Goal: Task Accomplishment & Management: Complete application form

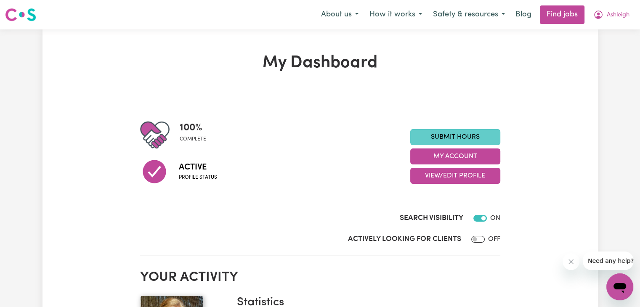
click at [456, 140] on link "Submit Hours" at bounding box center [455, 137] width 90 height 16
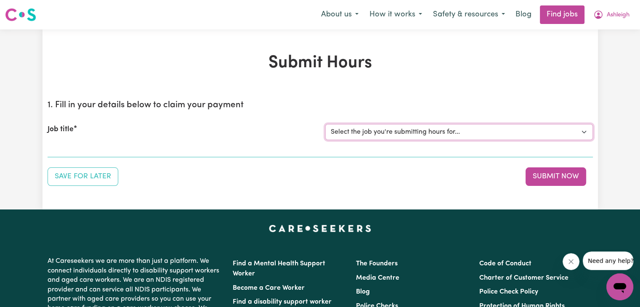
click at [441, 135] on select "Select the job you're submitting hours for... [[PERSON_NAME]] Support workers n…" at bounding box center [459, 132] width 268 height 16
click at [325, 124] on select "Select the job you're submitting hours for... [[PERSON_NAME]] Support workers n…" at bounding box center [459, 132] width 268 height 16
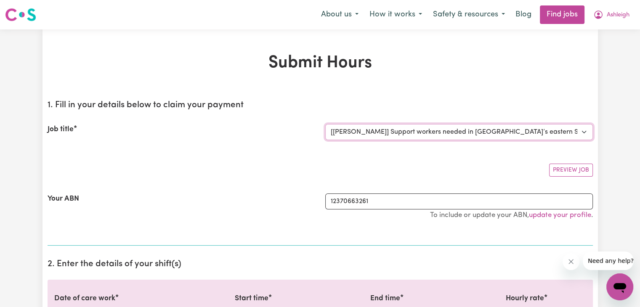
select select "0"
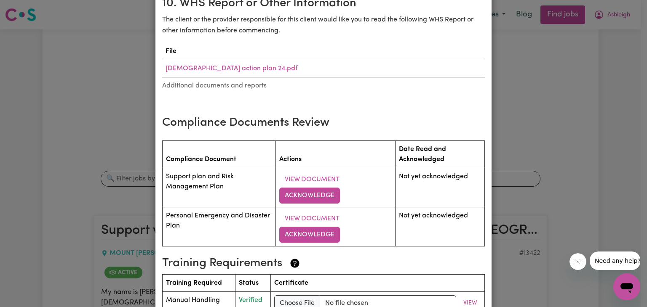
scroll to position [1214, 0]
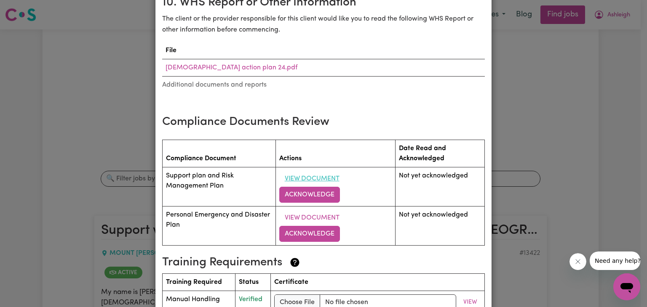
click at [317, 171] on button "View Document" at bounding box center [312, 179] width 66 height 16
click at [304, 187] on button "Acknowledge" at bounding box center [309, 195] width 61 height 16
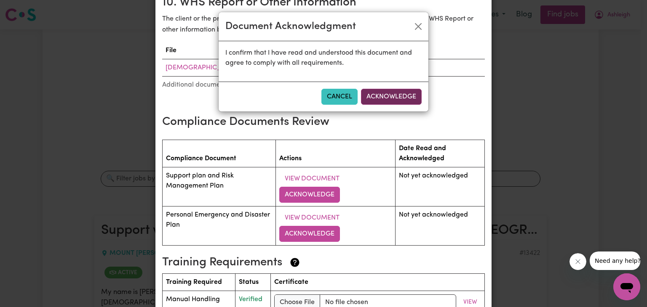
click at [383, 95] on button "Acknowledge" at bounding box center [391, 97] width 61 height 16
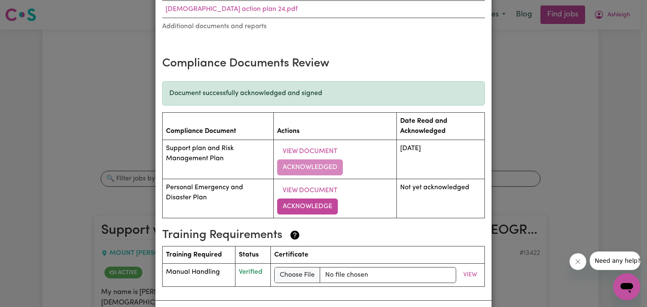
scroll to position [1276, 0]
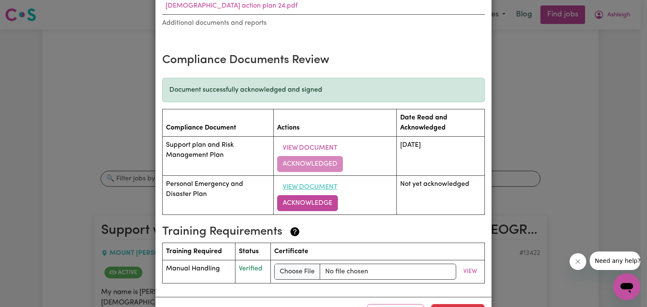
click at [316, 179] on button "View Document" at bounding box center [310, 187] width 66 height 16
click at [294, 195] on button "Acknowledge" at bounding box center [307, 203] width 61 height 16
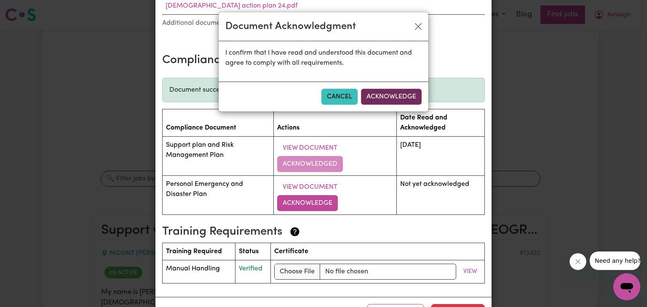
click at [375, 98] on button "Acknowledge" at bounding box center [391, 97] width 61 height 16
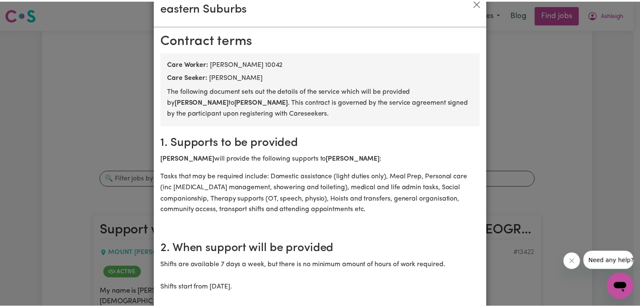
scroll to position [0, 0]
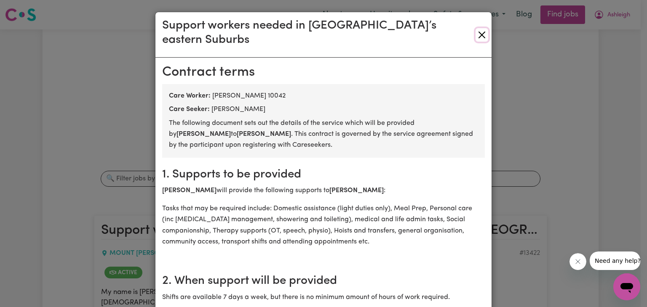
click at [479, 30] on button "Close" at bounding box center [481, 34] width 13 height 13
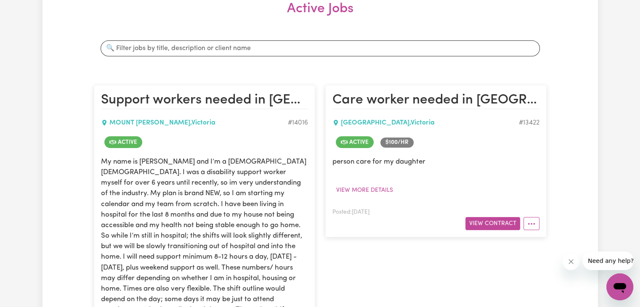
scroll to position [150, 0]
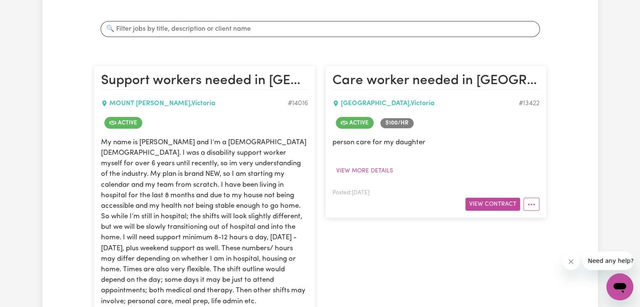
click at [216, 175] on p "My name is [PERSON_NAME] and I’m a [DEMOGRAPHIC_DATA] [DEMOGRAPHIC_DATA]. I was…" at bounding box center [204, 222] width 207 height 170
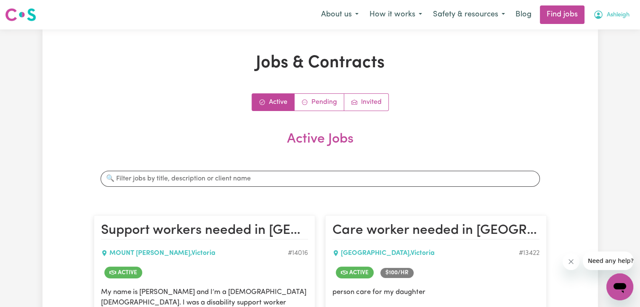
click at [617, 16] on span "Ashleigh" at bounding box center [618, 15] width 23 height 9
click at [601, 37] on link "My Account" at bounding box center [601, 33] width 67 height 16
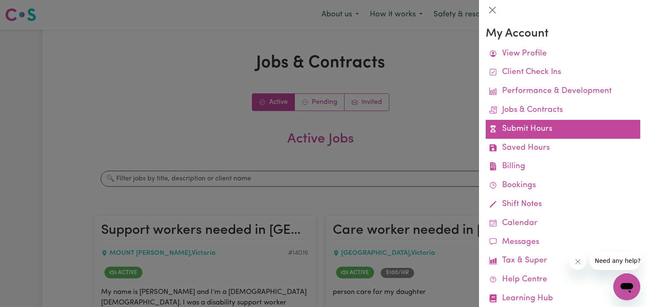
click at [522, 130] on link "Submit Hours" at bounding box center [562, 129] width 154 height 19
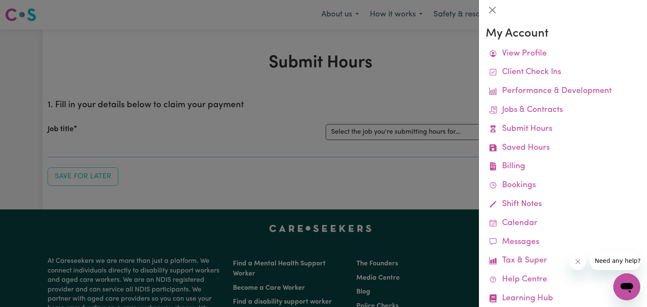
click at [434, 133] on div at bounding box center [323, 153] width 647 height 307
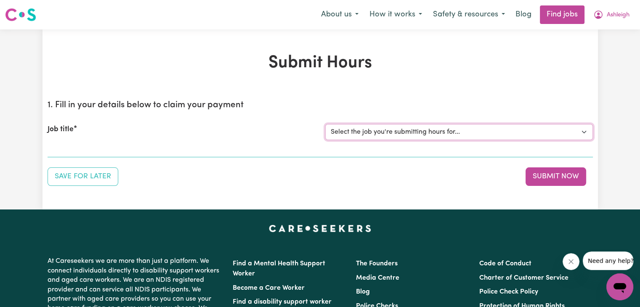
click at [434, 133] on select "Select the job you're submitting hours for... [[PERSON_NAME]] Support workers n…" at bounding box center [459, 132] width 268 height 16
select select "14016"
click at [325, 124] on select "Select the job you're submitting hours for... [[PERSON_NAME]] Support workers n…" at bounding box center [459, 132] width 268 height 16
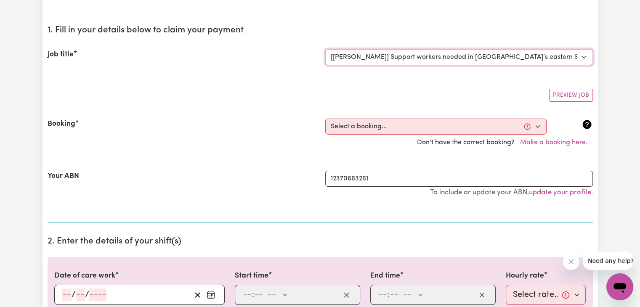
scroll to position [75, 0]
click at [396, 123] on select "Select a booking... [DATE] 09:00am to 02:00pm (RECURRING) [DATE] 09:00am to 02:…" at bounding box center [435, 126] width 221 height 16
select select "342122"
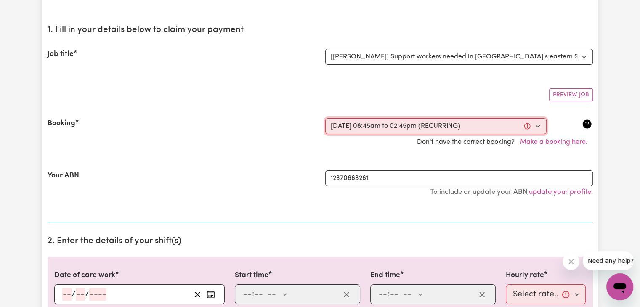
click at [325, 118] on select "Select a booking... [DATE] 09:00am to 02:00pm (RECURRING) [DATE] 09:00am to 02:…" at bounding box center [435, 126] width 221 height 16
type input "[DATE]"
type input "29"
type input "8"
type input "2025"
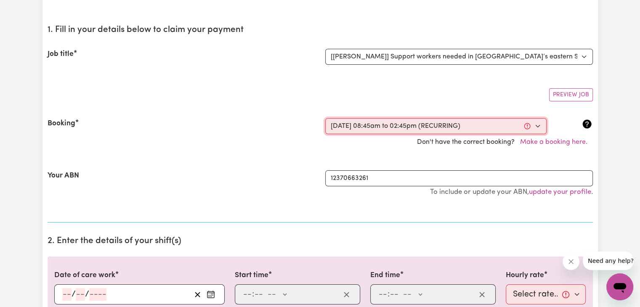
type input "08:45"
type input "8"
type input "45"
select select "am"
type input "14:45"
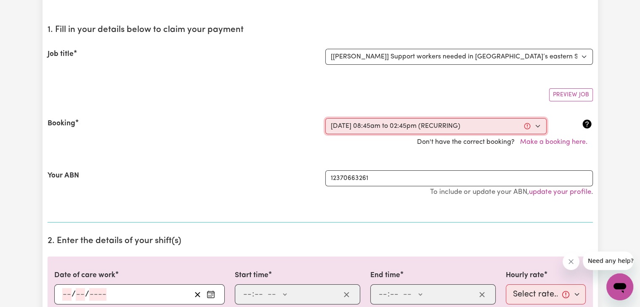
type input "2"
type input "45"
select select "pm"
select select "59.25-Weekday"
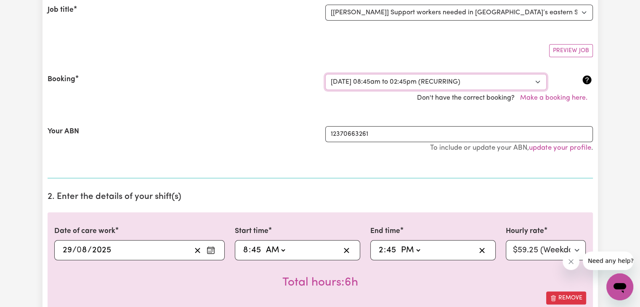
scroll to position [131, 0]
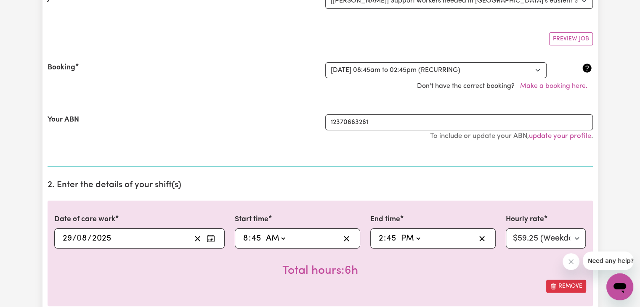
click at [394, 239] on input "45" at bounding box center [391, 238] width 11 height 13
type input "14:03"
type input "3"
type input "14:30"
type input "30"
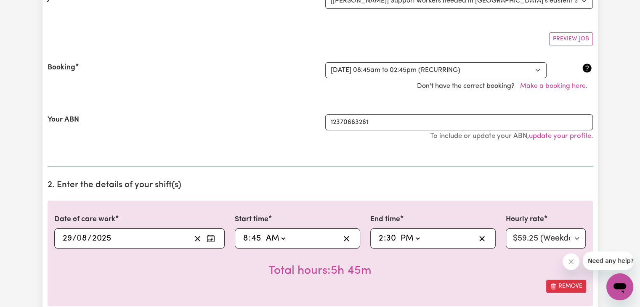
click at [426, 272] on div "Total hours: 5h 45m" at bounding box center [320, 264] width 532 height 31
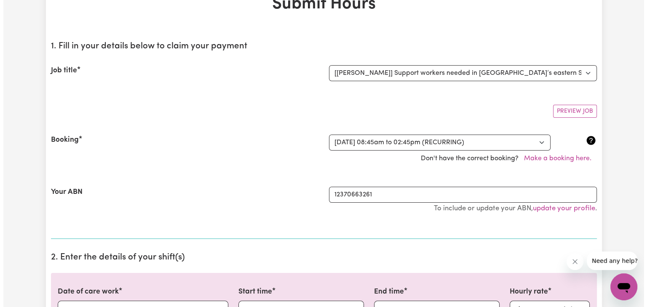
scroll to position [0, 0]
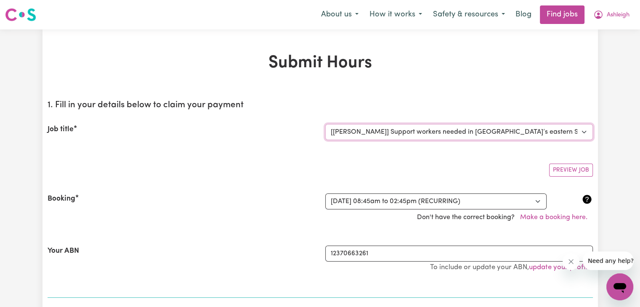
click at [503, 128] on select "Select the job you're submitting hours for... [[PERSON_NAME]] Support workers n…" at bounding box center [459, 132] width 268 height 16
select select "11726"
click at [325, 124] on select "Select the job you're submitting hours for... [[PERSON_NAME]] Support workers n…" at bounding box center [459, 132] width 268 height 16
select select "58.3-Weekday"
select select "0"
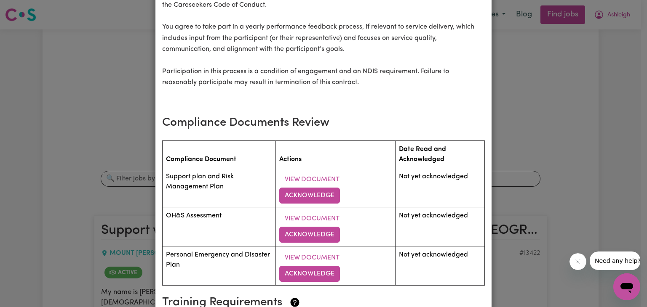
scroll to position [1080, 0]
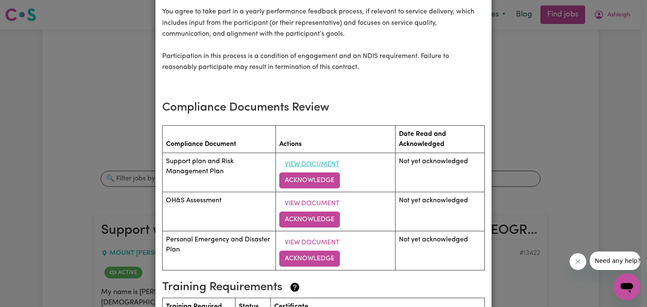
click at [307, 167] on button "View Document" at bounding box center [312, 165] width 66 height 16
click at [306, 189] on button "Acknowledge" at bounding box center [309, 181] width 61 height 16
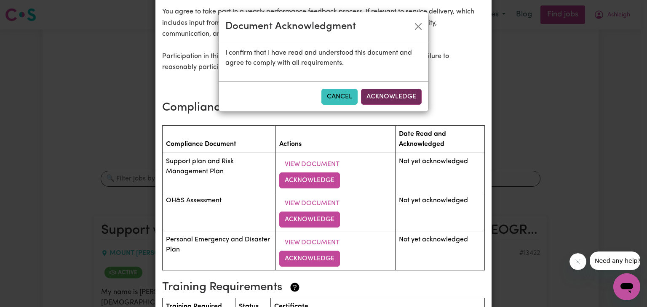
click at [382, 97] on button "Acknowledge" at bounding box center [391, 97] width 61 height 16
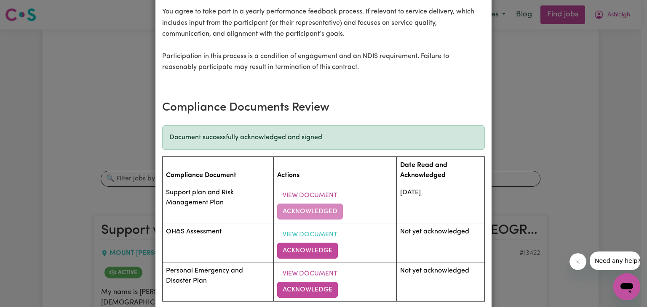
click at [295, 239] on button "View Document" at bounding box center [310, 235] width 66 height 16
click at [293, 255] on button "Acknowledge" at bounding box center [307, 251] width 61 height 16
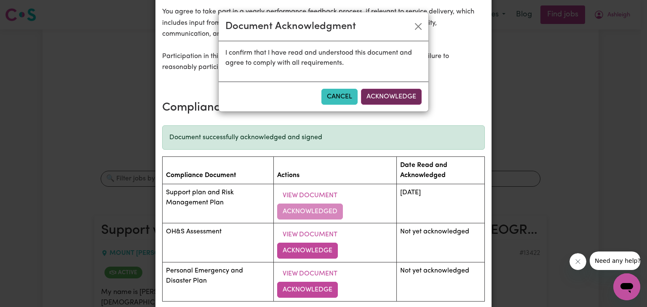
click at [373, 94] on button "Acknowledge" at bounding box center [391, 97] width 61 height 16
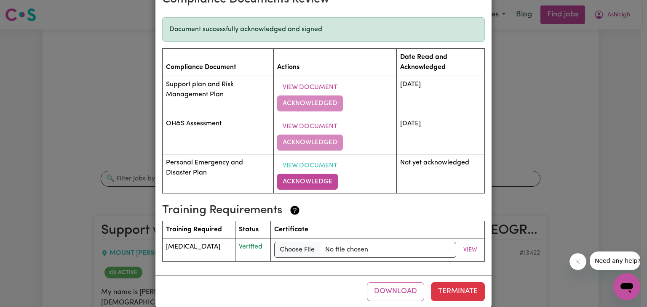
scroll to position [1188, 0]
click at [300, 168] on button "View Document" at bounding box center [310, 166] width 66 height 16
click at [297, 187] on button "Acknowledge" at bounding box center [307, 182] width 61 height 16
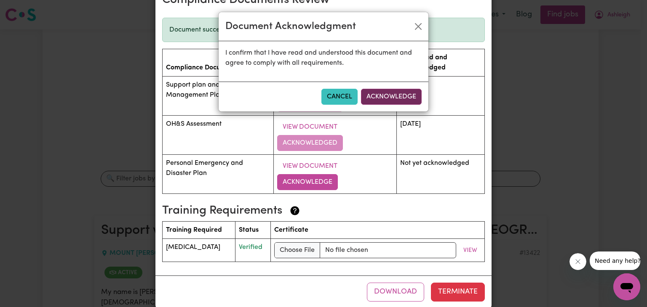
click at [382, 92] on button "Acknowledge" at bounding box center [391, 97] width 61 height 16
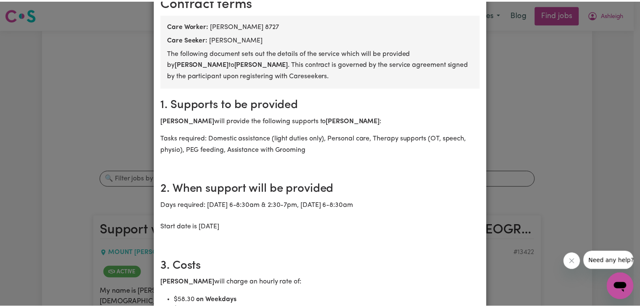
scroll to position [0, 0]
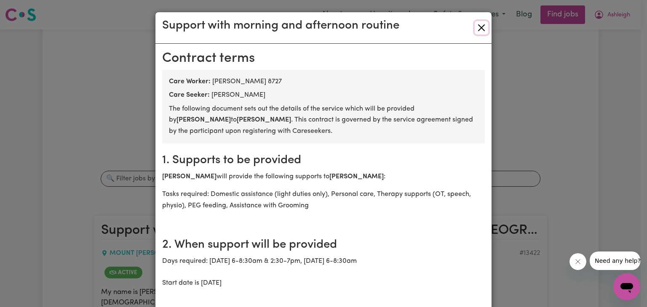
click at [478, 26] on button "Close" at bounding box center [480, 27] width 13 height 13
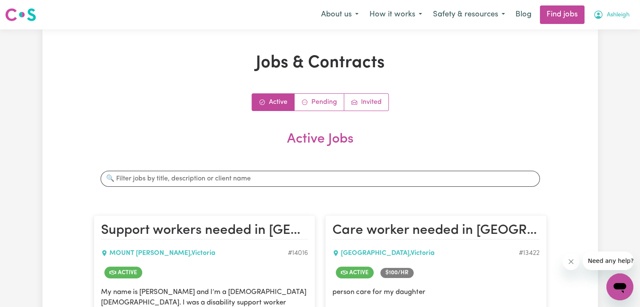
click at [613, 13] on span "Ashleigh" at bounding box center [618, 15] width 23 height 9
click at [601, 36] on link "My Account" at bounding box center [601, 33] width 67 height 16
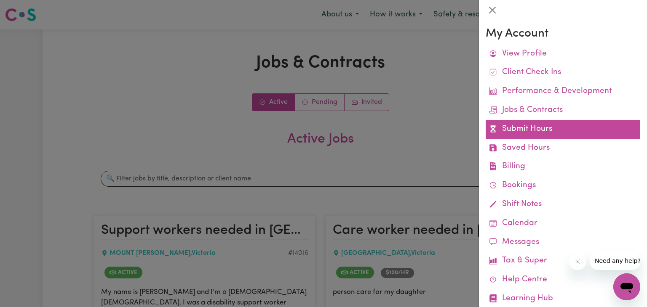
click at [525, 132] on link "Submit Hours" at bounding box center [562, 129] width 154 height 19
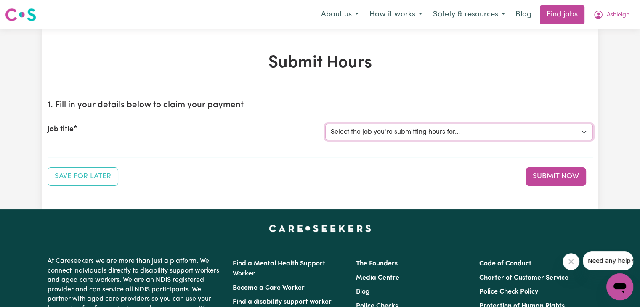
click at [525, 132] on select "Select the job you're submitting hours for... [[PERSON_NAME]] Support workers n…" at bounding box center [459, 132] width 268 height 16
select select "11726"
click at [325, 124] on select "Select the job you're submitting hours for... [[PERSON_NAME]] Support workers n…" at bounding box center [459, 132] width 268 height 16
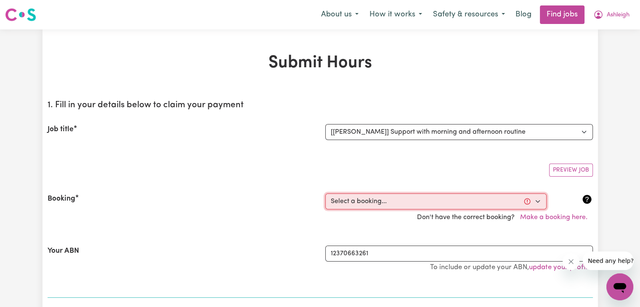
click at [416, 205] on select "Select a booking... [DATE] 03:30pm to 07:00pm (RECURRING) [DATE] 03:30pm to 07:…" at bounding box center [435, 202] width 221 height 16
select select "335603"
click at [325, 194] on select "Select a booking... [DATE] 03:30pm to 07:00pm (RECURRING) [DATE] 03:30pm to 07:…" at bounding box center [435, 202] width 221 height 16
type input "[DATE]"
type input "29"
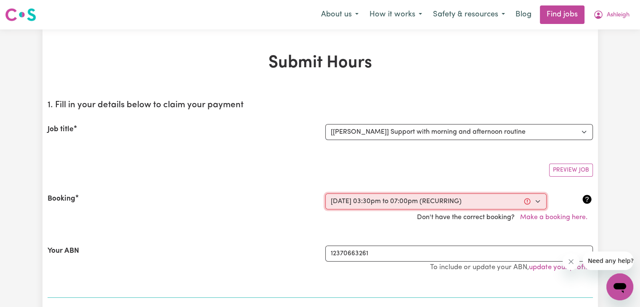
type input "8"
type input "2025"
type input "15:30"
type input "3"
type input "30"
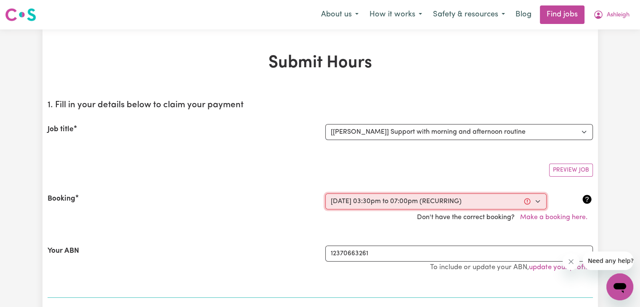
select select "pm"
type input "19:00"
type input "7"
type input "0"
select select "pm"
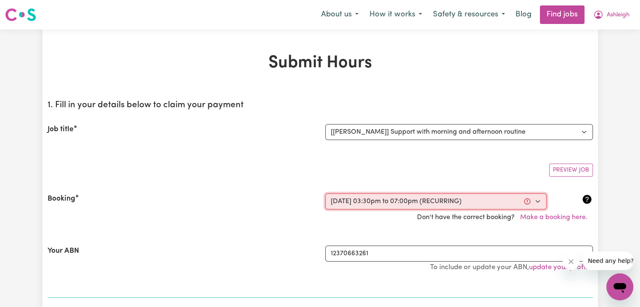
select select "58.3-Weekday"
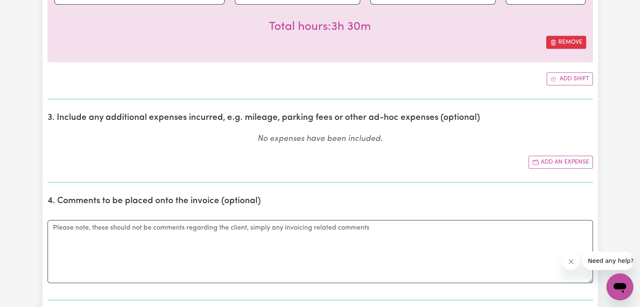
scroll to position [378, 0]
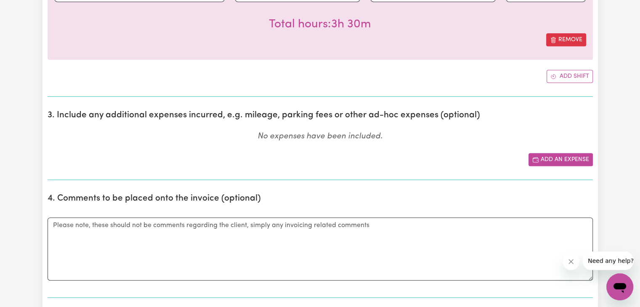
click at [566, 159] on button "Add an expense" at bounding box center [561, 159] width 64 height 13
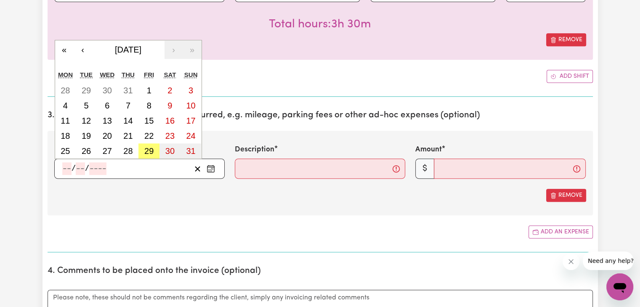
click at [66, 167] on input "number" at bounding box center [66, 168] width 9 height 13
click at [150, 152] on abbr "29" at bounding box center [148, 150] width 9 height 9
type input "[DATE]"
type input "29"
type input "8"
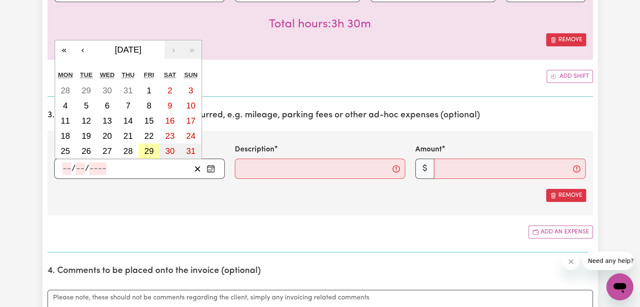
type input "2025"
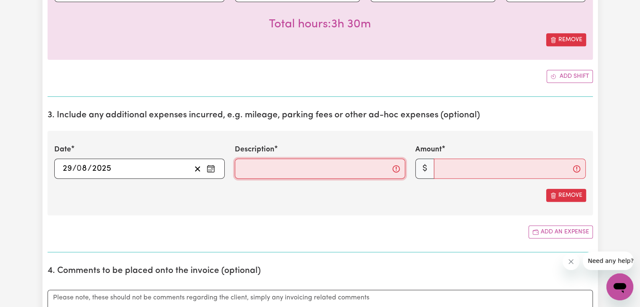
click at [251, 163] on input "Description" at bounding box center [320, 169] width 170 height 20
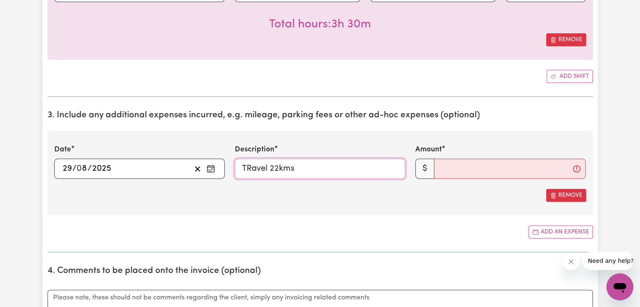
click at [251, 168] on input "TRavel 22kms" at bounding box center [320, 169] width 170 height 20
type input "Travel 22kms"
click at [466, 162] on input "Amount" at bounding box center [510, 169] width 152 height 20
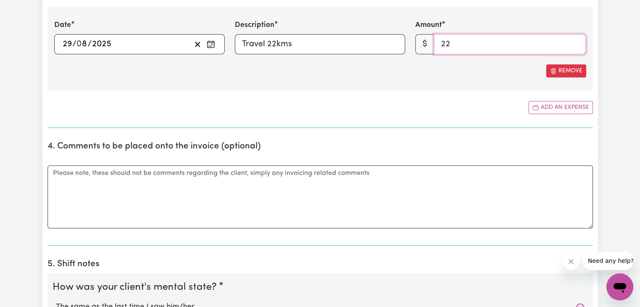
scroll to position [506, 0]
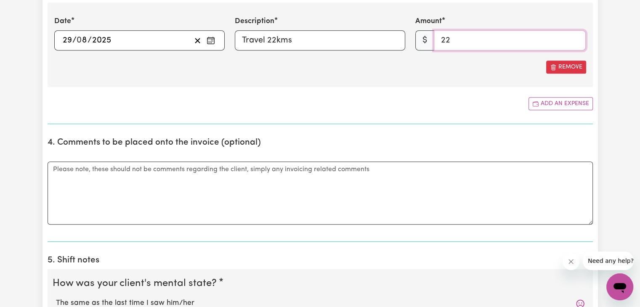
type input "22"
click at [300, 169] on textarea "Comments" at bounding box center [321, 193] width 546 height 63
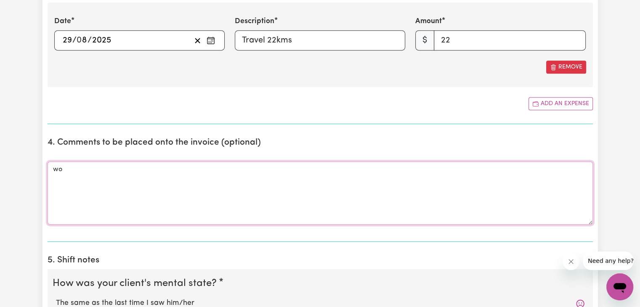
type textarea "w"
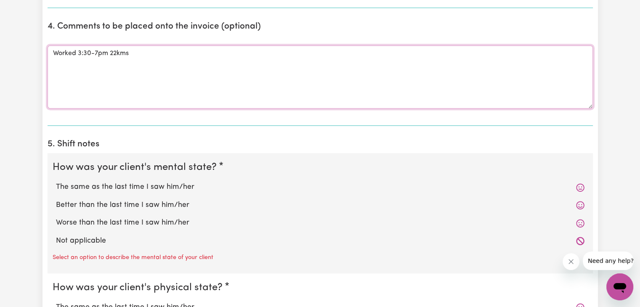
scroll to position [626, 0]
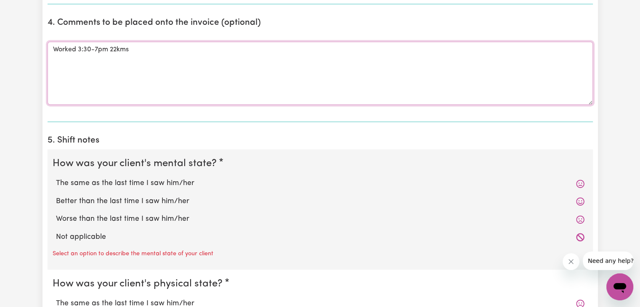
type textarea "Worked 3:30-7pm 22kms"
click at [137, 216] on label "Worse than the last time I saw him/her" at bounding box center [320, 219] width 529 height 11
click at [56, 214] on input "Worse than the last time I saw him/her" at bounding box center [56, 213] width 0 height 0
radio input "true"
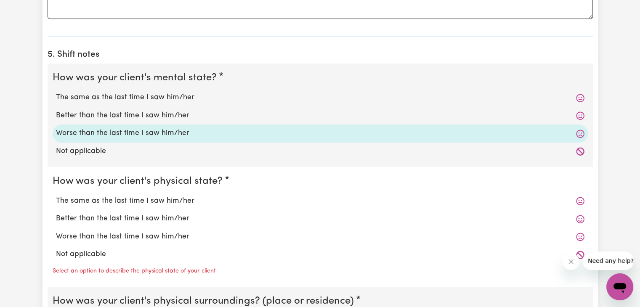
scroll to position [713, 0]
click at [123, 203] on label "The same as the last time I saw him/her" at bounding box center [320, 200] width 529 height 11
click at [56, 195] on input "The same as the last time I saw him/her" at bounding box center [56, 194] width 0 height 0
radio input "true"
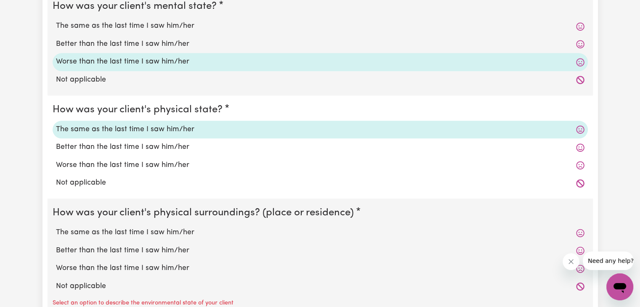
scroll to position [792, 0]
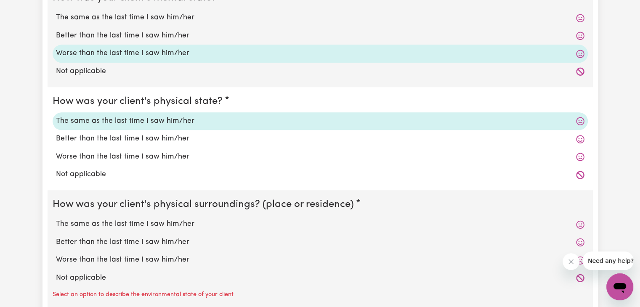
click at [113, 221] on label "The same as the last time I saw him/her" at bounding box center [320, 224] width 529 height 11
click at [56, 219] on input "The same as the last time I saw him/her" at bounding box center [56, 218] width 0 height 0
radio input "true"
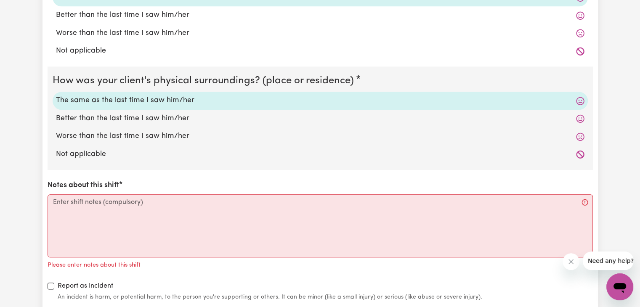
scroll to position [916, 0]
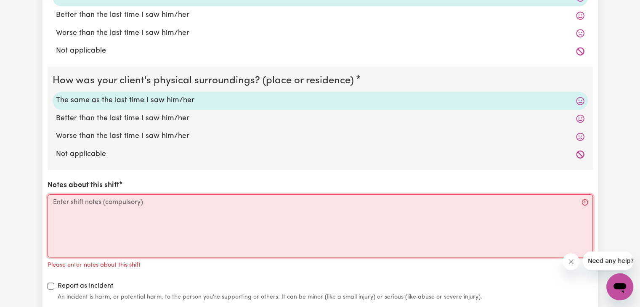
click at [86, 202] on textarea "Notes about this shift" at bounding box center [321, 225] width 546 height 63
type textarea "s"
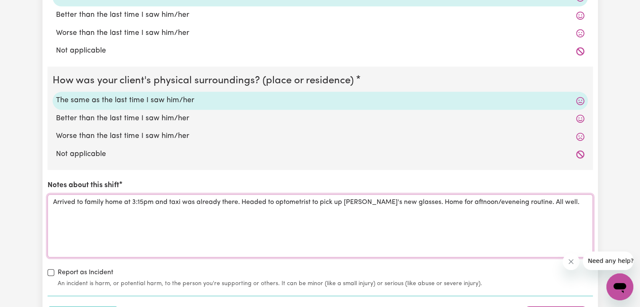
drag, startPoint x: 452, startPoint y: 200, endPoint x: 431, endPoint y: 234, distance: 40.6
click at [431, 234] on textarea "Arrived to family home at 3:15pm and taxi was already there. Headed to optometr…" at bounding box center [321, 225] width 546 height 63
click at [449, 200] on textarea "Arrived to family home at 3:15pm and taxi was already there. Headed to optometr…" at bounding box center [321, 225] width 546 height 63
click at [316, 213] on textarea "Arrived to family home at 3:15pm and taxi was already there. Headed to optometr…" at bounding box center [321, 225] width 546 height 63
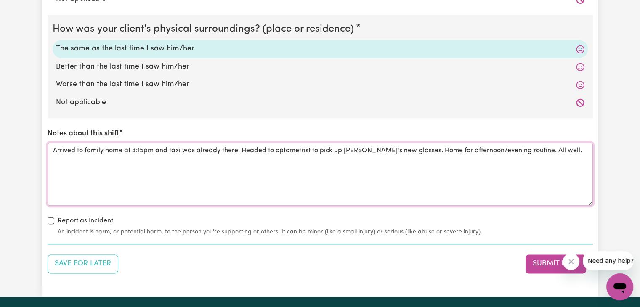
scroll to position [973, 0]
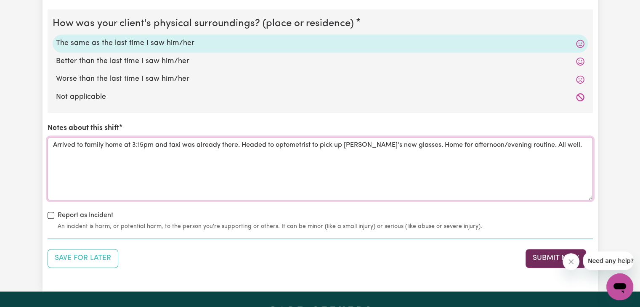
type textarea "Arrived to family home at 3:15pm and taxi was already there. Headed to optometr…"
click at [536, 257] on button "Submit Now" at bounding box center [556, 258] width 61 height 19
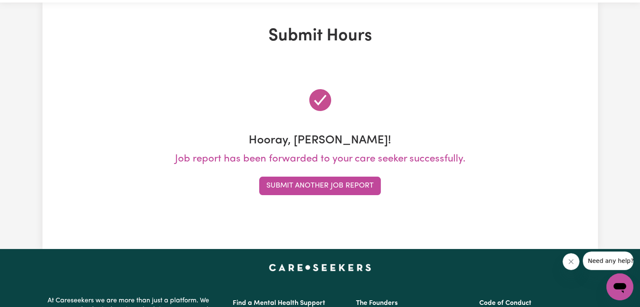
scroll to position [0, 0]
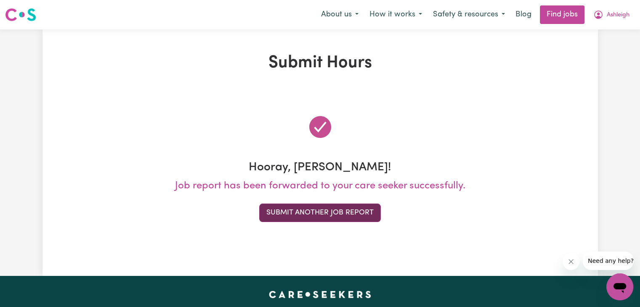
click at [345, 213] on button "Submit Another Job Report" at bounding box center [320, 213] width 122 height 19
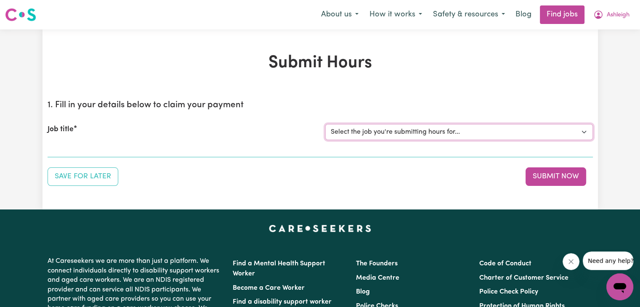
click at [391, 128] on select "Select the job you're submitting hours for... [[PERSON_NAME]] Support workers n…" at bounding box center [459, 132] width 268 height 16
select select "11726"
click at [325, 124] on select "Select the job you're submitting hours for... [[PERSON_NAME]] Support workers n…" at bounding box center [459, 132] width 268 height 16
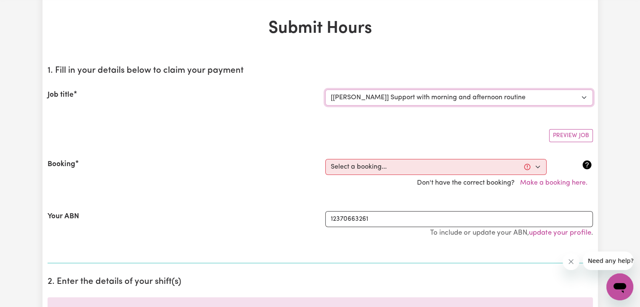
scroll to position [35, 0]
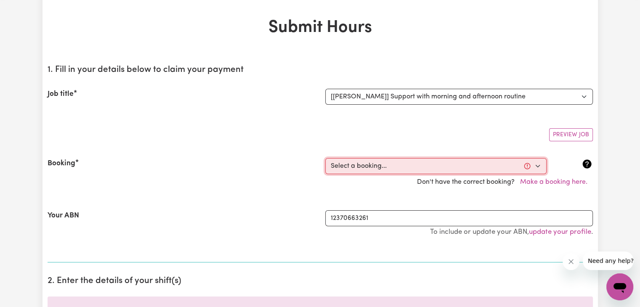
click at [430, 173] on select "Select a booking... [DATE] 03:30pm to 07:00pm (RECURRING) [DATE] 03:30pm to 07:…" at bounding box center [435, 166] width 221 height 16
select select "335695"
click at [325, 158] on select "Select a booking... [DATE] 03:30pm to 07:00pm (RECURRING) [DATE] 03:30pm to 07:…" at bounding box center [435, 166] width 221 height 16
type input "[DATE]"
type input "28"
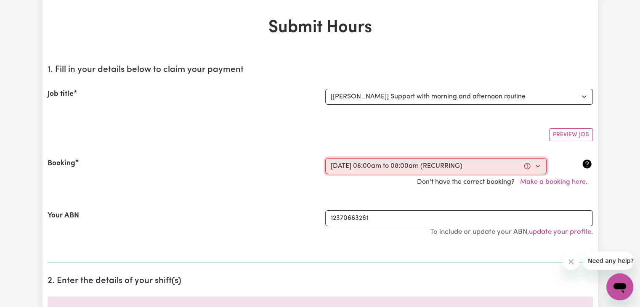
type input "8"
type input "2025"
type input "06:00"
type input "6"
type input "0"
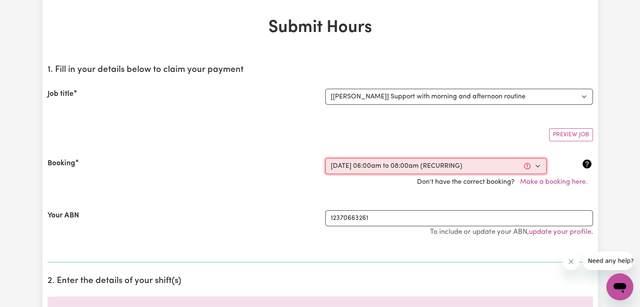
select select "am"
type input "08:00"
type input "8"
type input "0"
select select "am"
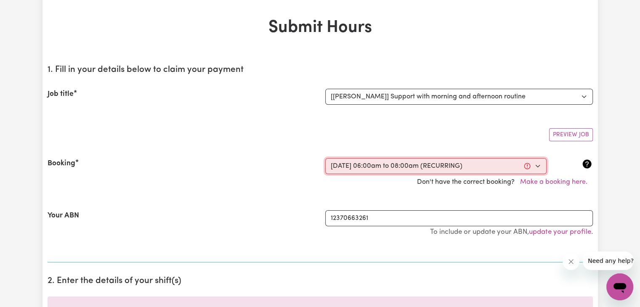
select select "58.3-Weekday"
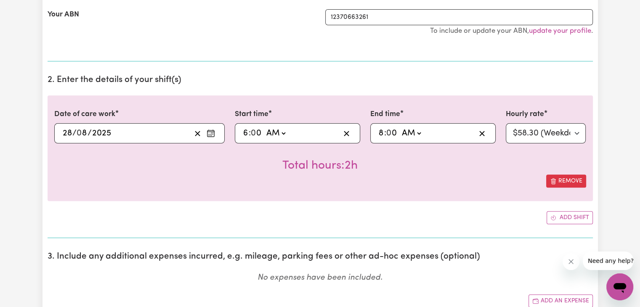
scroll to position [242, 0]
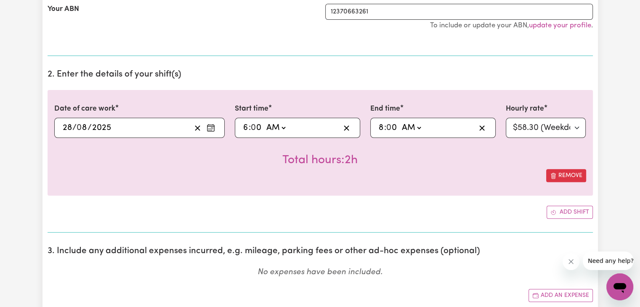
click at [390, 128] on input "0" at bounding box center [392, 128] width 11 height 13
click at [381, 127] on input "8" at bounding box center [381, 128] width 6 height 13
type input "01:00"
type input "1"
type input "11:00"
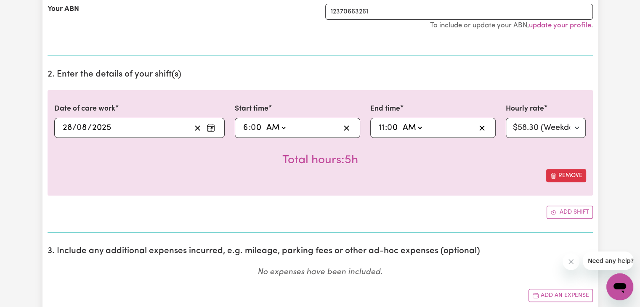
type input "11"
type input "11:01"
type input "1"
type input "11:12"
type input "12"
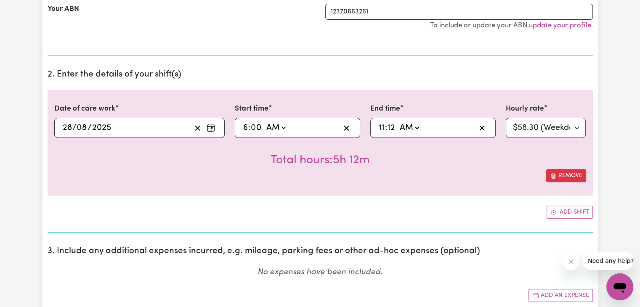
type input "11:01"
type input "1"
type input "11:15"
type input "15"
click at [433, 186] on div "Date of care work [DATE] 28 / 0 8 / 2025 Start time 06:00 6 : 0 0 AM PM End tim…" at bounding box center [321, 143] width 546 height 106
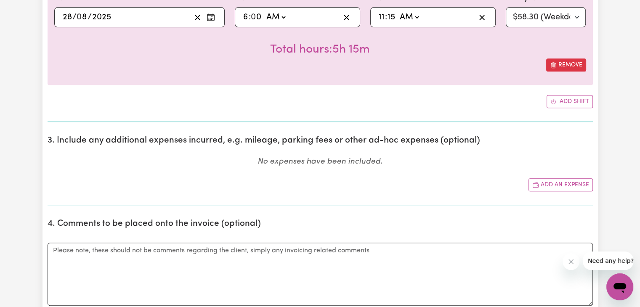
scroll to position [353, 0]
click at [547, 178] on button "Add an expense" at bounding box center [561, 184] width 64 height 13
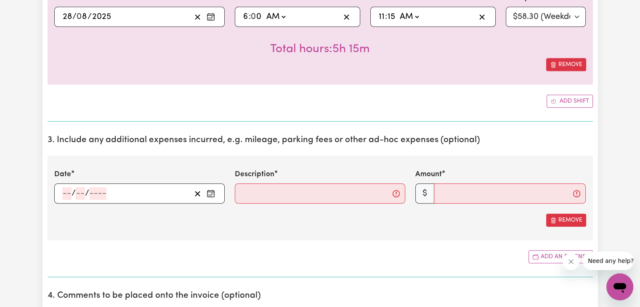
click at [213, 196] on rect "Enter the date of expense" at bounding box center [211, 194] width 7 height 6
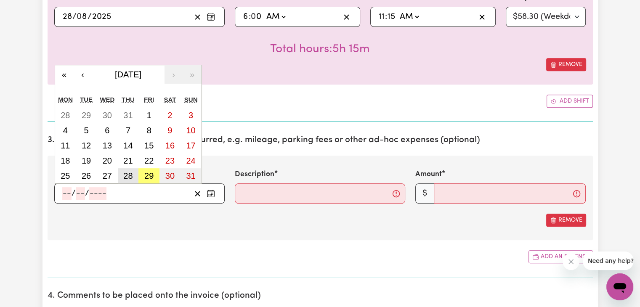
click at [128, 175] on abbr "28" at bounding box center [127, 175] width 9 height 9
type input "[DATE]"
type input "28"
type input "8"
type input "2025"
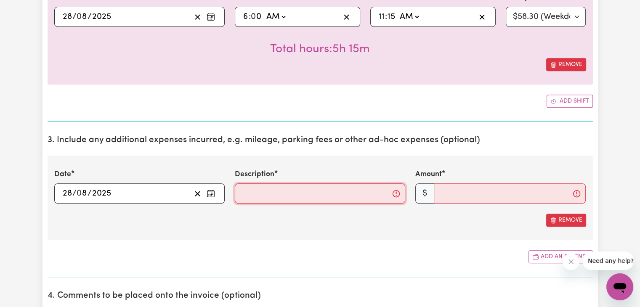
click at [243, 188] on input "Description" at bounding box center [320, 194] width 170 height 20
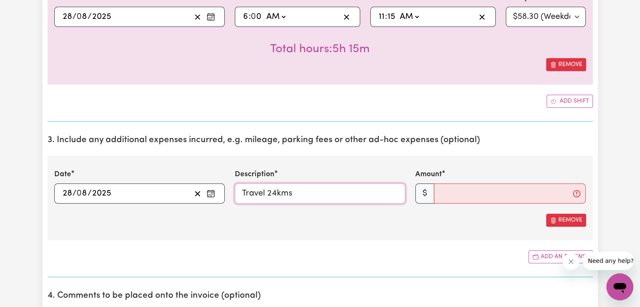
type input "Travel 24kms"
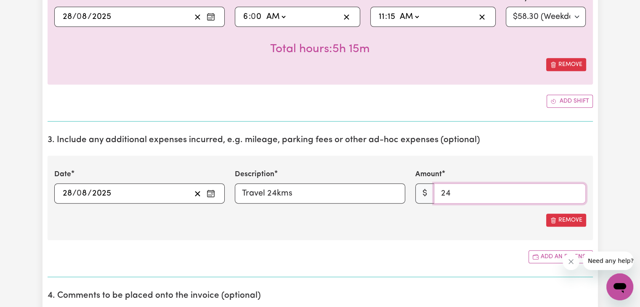
type input "24"
click at [274, 248] on section "3. Include any additional expenses incurred, e.g. mileage, parking fees or othe…" at bounding box center [321, 202] width 546 height 149
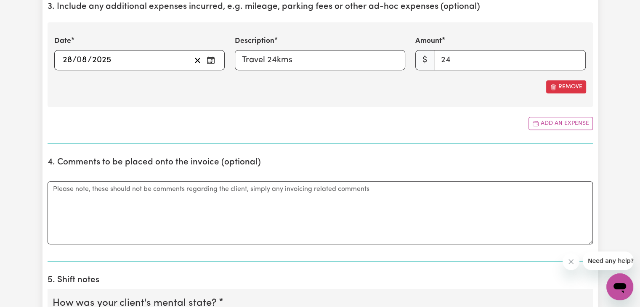
scroll to position [487, 0]
click at [140, 188] on textarea "Comments" at bounding box center [321, 212] width 546 height 63
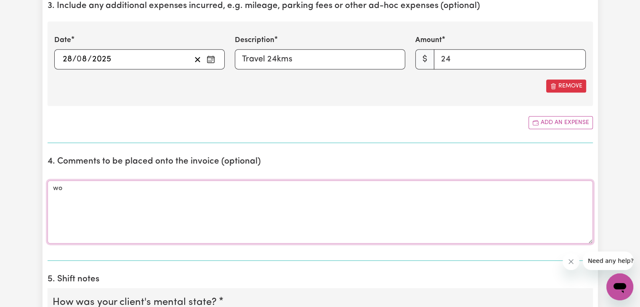
type textarea "w"
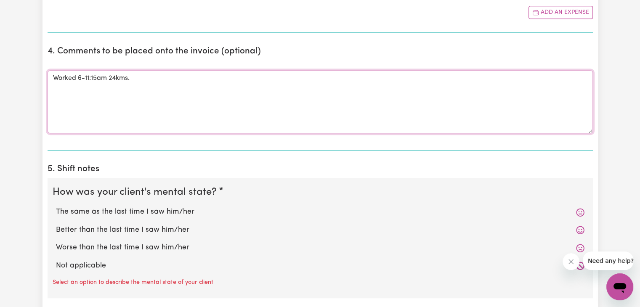
scroll to position [598, 0]
type textarea "Worked 6-11:15am 24kms."
click at [122, 213] on label "The same as the last time I saw him/her" at bounding box center [320, 212] width 529 height 11
click at [56, 207] on input "The same as the last time I saw him/her" at bounding box center [56, 206] width 0 height 0
radio input "true"
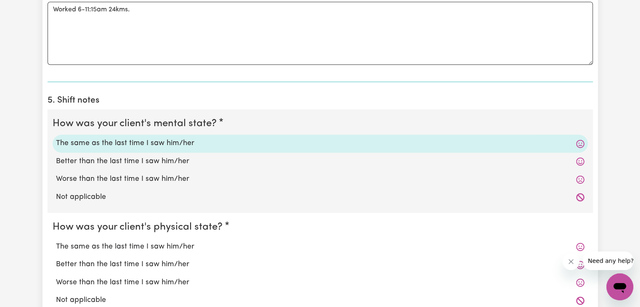
scroll to position [677, 0]
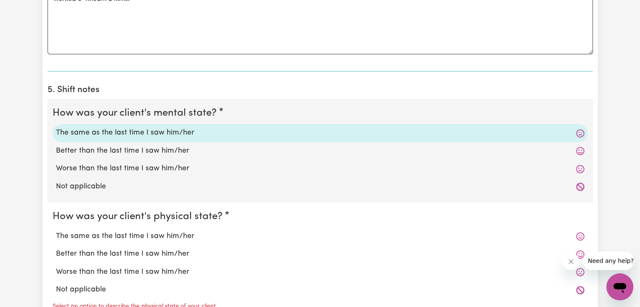
click at [113, 236] on label "The same as the last time I saw him/her" at bounding box center [320, 236] width 529 height 11
click at [56, 231] on input "The same as the last time I saw him/her" at bounding box center [56, 231] width 0 height 0
radio input "true"
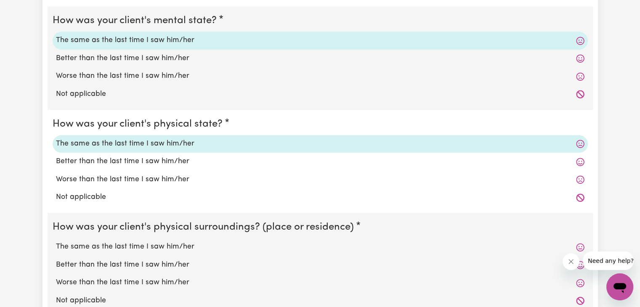
scroll to position [771, 0]
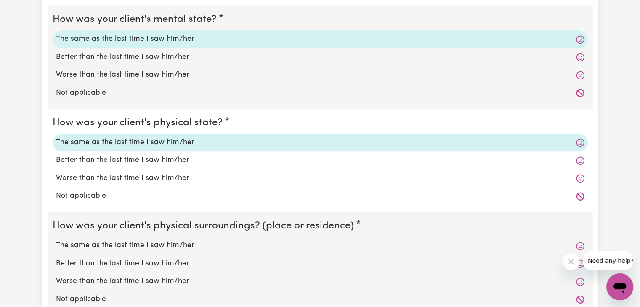
click at [114, 247] on label "The same as the last time I saw him/her" at bounding box center [320, 245] width 529 height 11
click at [56, 240] on input "The same as the last time I saw him/her" at bounding box center [56, 240] width 0 height 0
radio input "true"
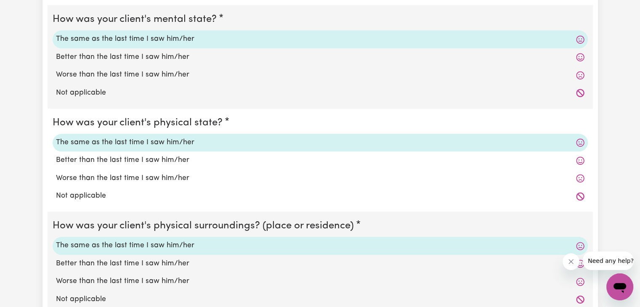
click at [114, 52] on label "Better than the last time I saw him/her" at bounding box center [320, 57] width 529 height 11
click at [56, 51] on input "Better than the last time I saw him/her" at bounding box center [56, 51] width 0 height 0
radio input "true"
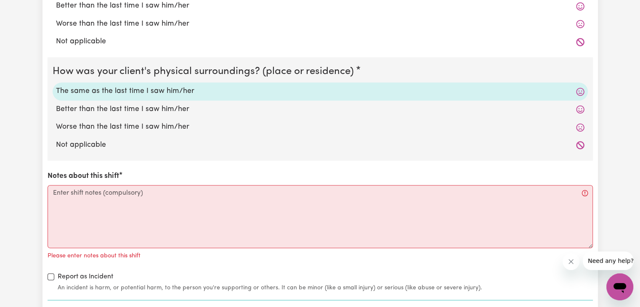
scroll to position [926, 0]
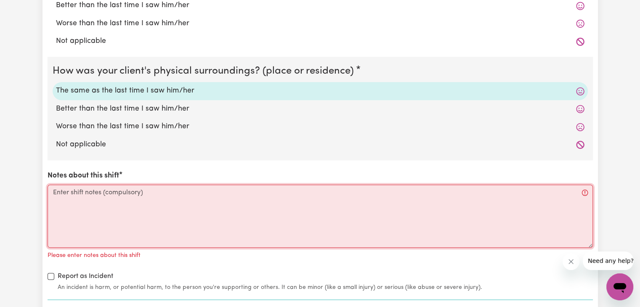
click at [92, 193] on textarea "Notes about this shift" at bounding box center [321, 216] width 546 height 63
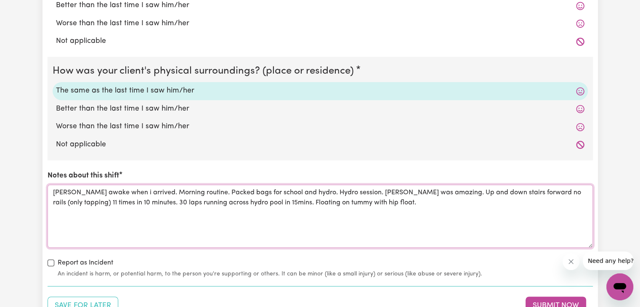
click at [370, 206] on textarea "[PERSON_NAME] awake when i arrived. Morning routine. Packed bags for school and…" at bounding box center [321, 216] width 546 height 63
click at [113, 189] on textarea "[PERSON_NAME] awake when i arrived. Morning routine. Packed bags for school and…" at bounding box center [321, 216] width 546 height 63
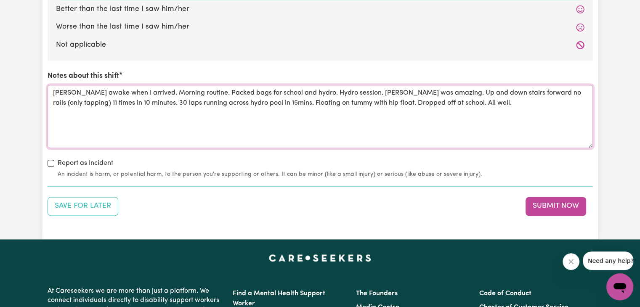
scroll to position [1039, 0]
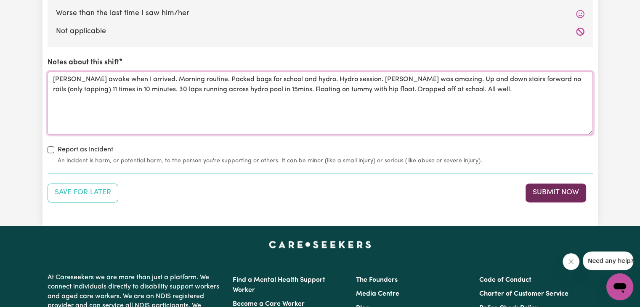
type textarea "[PERSON_NAME] awake when I arrived. Morning routine. Packed bags for school and…"
click at [549, 188] on button "Submit Now" at bounding box center [556, 193] width 61 height 19
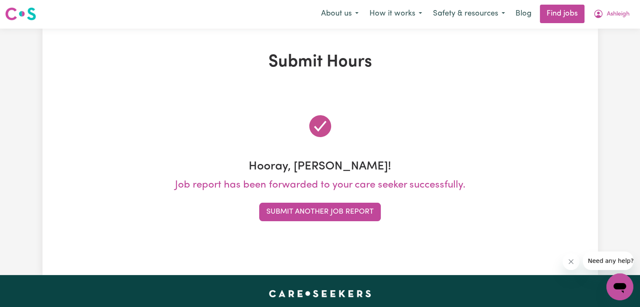
scroll to position [0, 0]
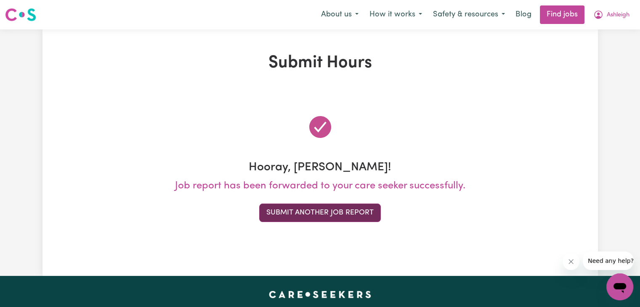
click at [358, 212] on button "Submit Another Job Report" at bounding box center [320, 213] width 122 height 19
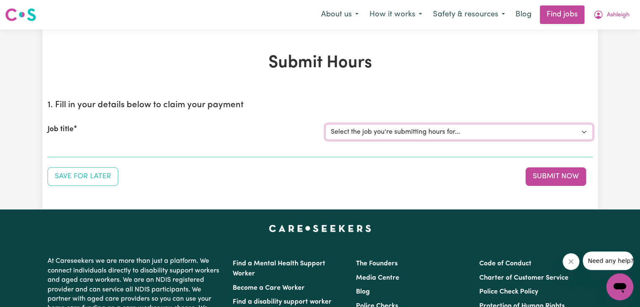
click at [407, 128] on select "Select the job you're submitting hours for... [[PERSON_NAME]] Support workers n…" at bounding box center [459, 132] width 268 height 16
select select "11726"
click at [325, 124] on select "Select the job you're submitting hours for... [[PERSON_NAME]] Support workers n…" at bounding box center [459, 132] width 268 height 16
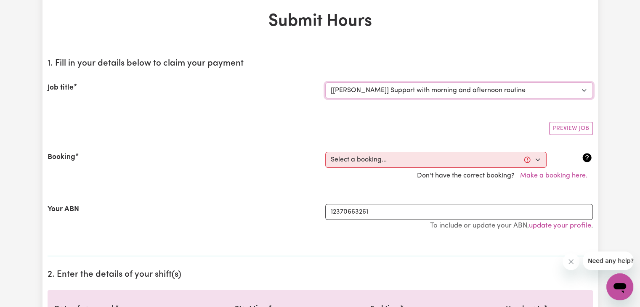
scroll to position [44, 0]
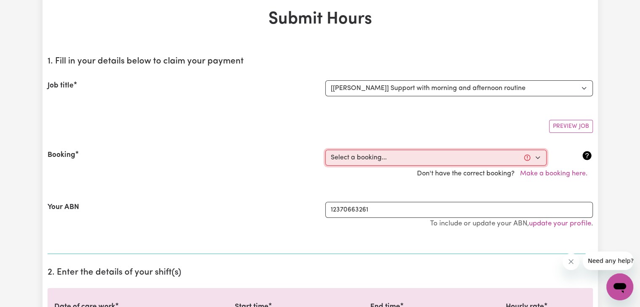
click at [371, 154] on select "Select a booking... [DATE] 03:30pm to 07:00pm (RECURRING) [DATE] 03:30pm to 07:…" at bounding box center [435, 158] width 221 height 16
select select "346291"
click at [325, 150] on select "Select a booking... [DATE] 03:30pm to 07:00pm (RECURRING) [DATE] 03:30pm to 07:…" at bounding box center [435, 158] width 221 height 16
type input "[DATE]"
type input "25"
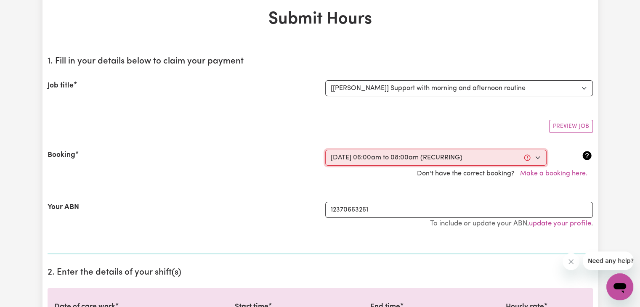
type input "8"
type input "2025"
type input "06:00"
type input "6"
type input "0"
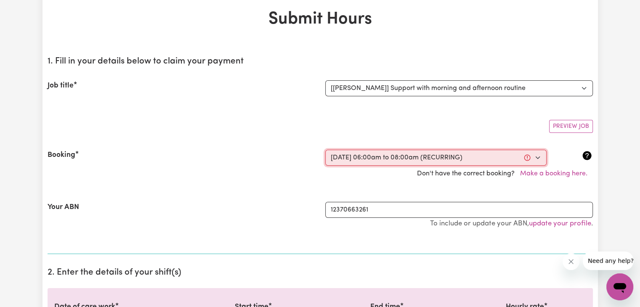
select select "am"
type input "08:00"
type input "8"
type input "0"
select select "am"
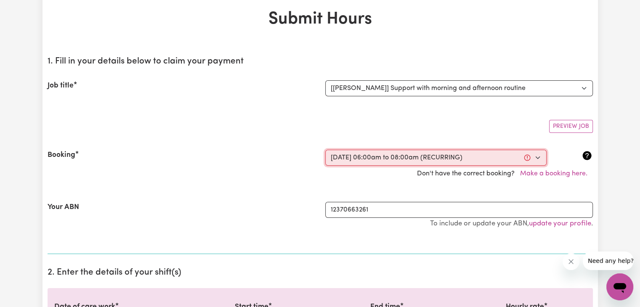
select select "58.3-Weekday"
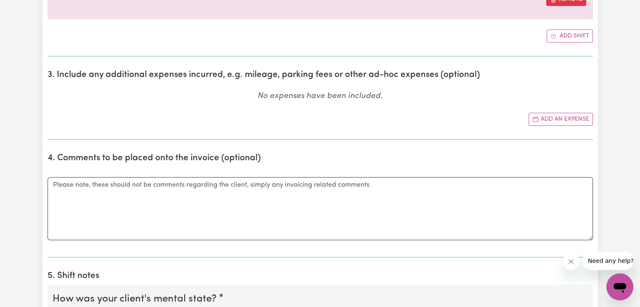
scroll to position [422, 0]
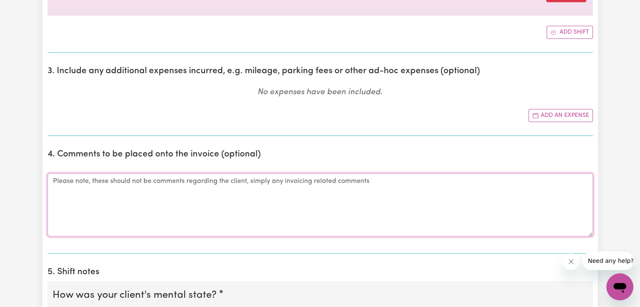
click at [203, 185] on textarea "Comments" at bounding box center [321, 204] width 546 height 63
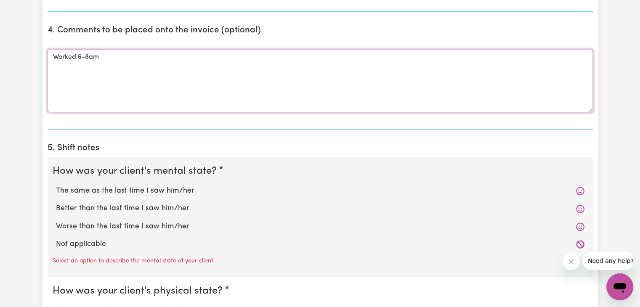
scroll to position [547, 0]
type textarea "Worked 6-8am"
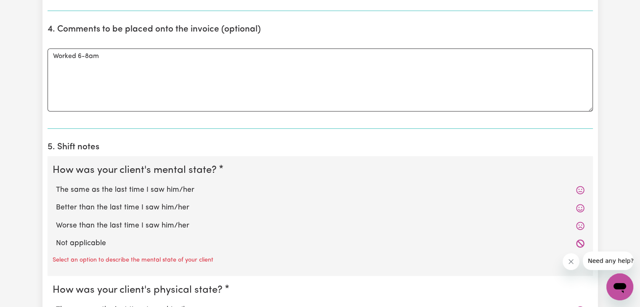
click at [166, 192] on label "The same as the last time I saw him/her" at bounding box center [320, 190] width 529 height 11
click at [56, 185] on input "The same as the last time I saw him/her" at bounding box center [56, 184] width 0 height 0
radio input "true"
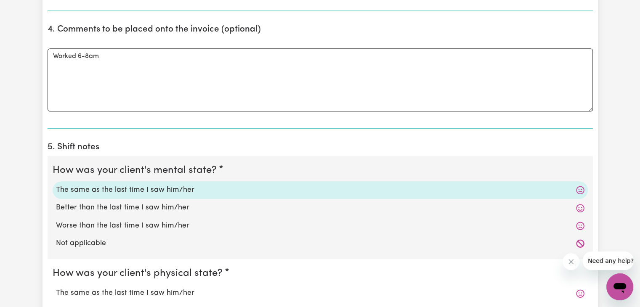
click at [115, 210] on label "Better than the last time I saw him/her" at bounding box center [320, 207] width 529 height 11
click at [56, 202] on input "Better than the last time I saw him/her" at bounding box center [56, 202] width 0 height 0
radio input "true"
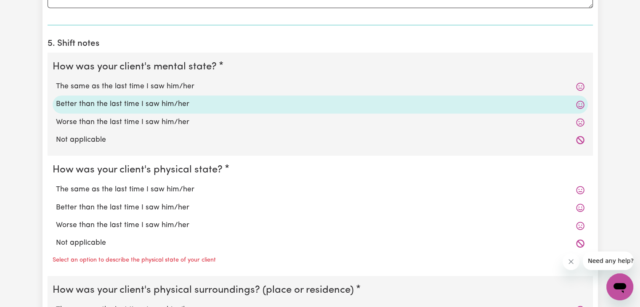
scroll to position [650, 0]
click at [124, 185] on label "The same as the last time I saw him/her" at bounding box center [320, 190] width 529 height 11
click at [56, 185] on input "The same as the last time I saw him/her" at bounding box center [56, 185] width 0 height 0
radio input "true"
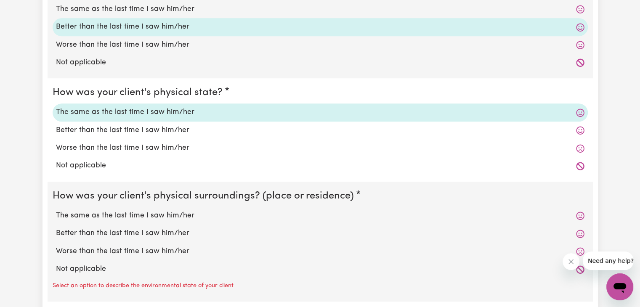
scroll to position [737, 0]
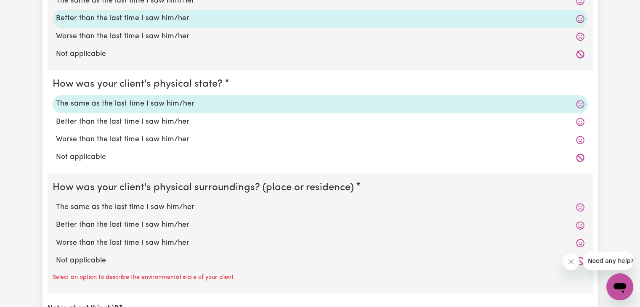
click at [109, 216] on div "Better than the last time I saw him/her" at bounding box center [320, 225] width 535 height 18
click at [101, 206] on label "The same as the last time I saw him/her" at bounding box center [320, 207] width 529 height 11
click at [56, 202] on input "The same as the last time I saw him/her" at bounding box center [56, 202] width 0 height 0
radio input "true"
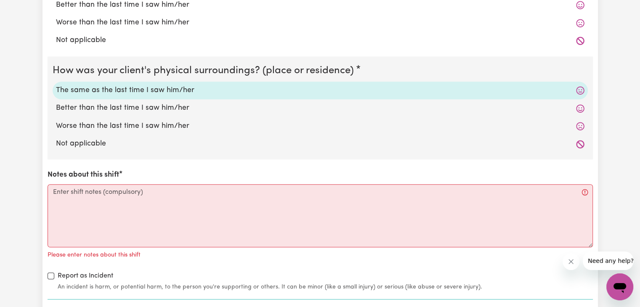
scroll to position [857, 0]
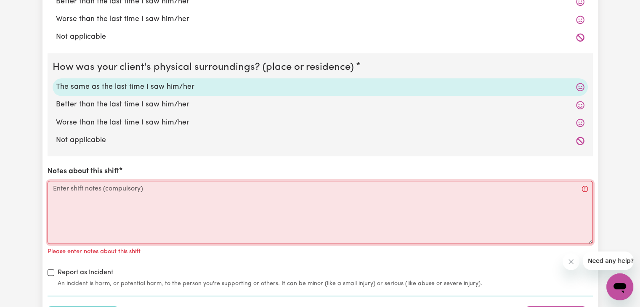
click at [83, 194] on textarea "Notes about this shift" at bounding box center [321, 212] width 546 height 63
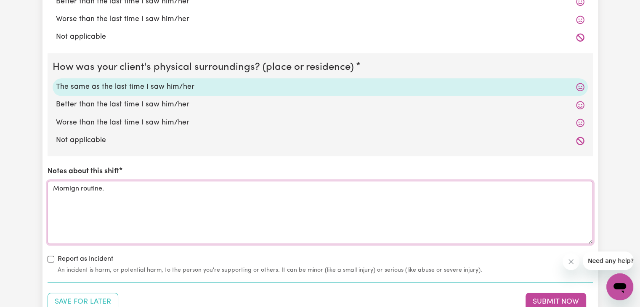
click at [53, 186] on textarea "Mornign routine." at bounding box center [321, 212] width 546 height 63
click at [265, 193] on textarea "[PERSON_NAME] alseep when i arrived. Woke at 6:20am. Mornign routine." at bounding box center [321, 212] width 546 height 63
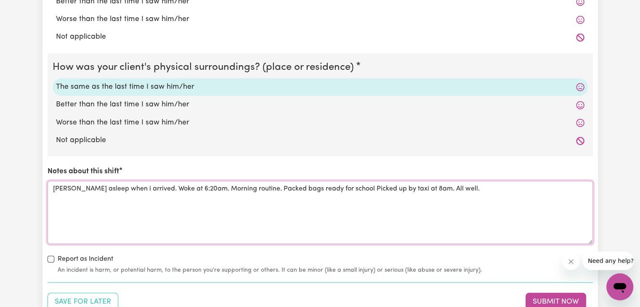
click at [114, 187] on textarea "[PERSON_NAME] asleep when i arrived. Woke at 6:20am. Morning routine. Packed ba…" at bounding box center [321, 212] width 546 height 63
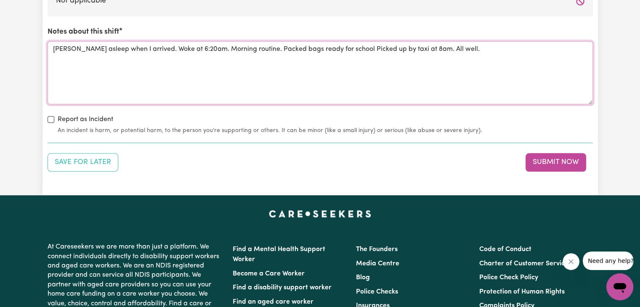
scroll to position [998, 0]
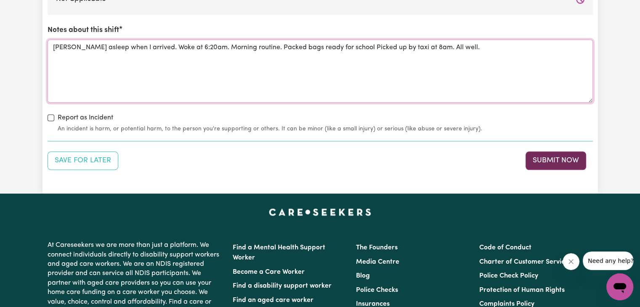
type textarea "[PERSON_NAME] asleep when I arrived. Woke at 6:20am. Morning routine. Packed ba…"
click at [546, 164] on button "Submit Now" at bounding box center [556, 161] width 61 height 19
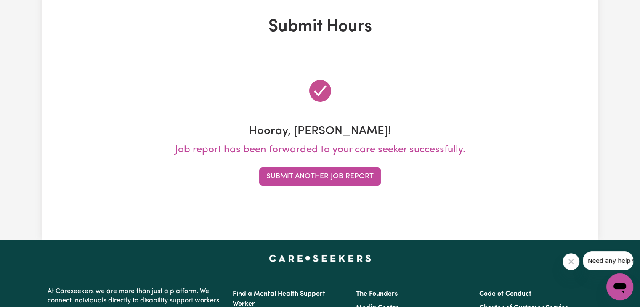
scroll to position [0, 0]
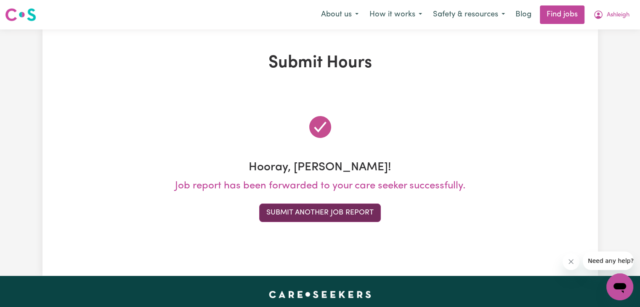
click at [332, 211] on button "Submit Another Job Report" at bounding box center [320, 213] width 122 height 19
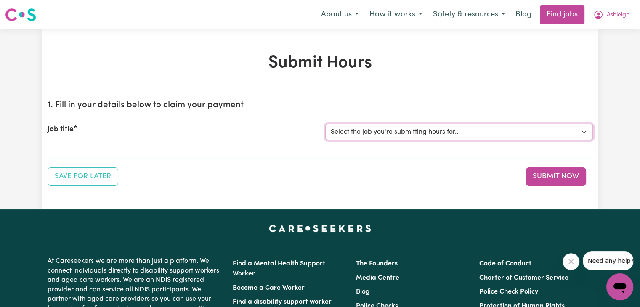
click at [381, 130] on select "Select the job you're submitting hours for... [[PERSON_NAME]] Support workers n…" at bounding box center [459, 132] width 268 height 16
select select "11726"
click at [325, 124] on select "Select the job you're submitting hours for... [[PERSON_NAME]] Support workers n…" at bounding box center [459, 132] width 268 height 16
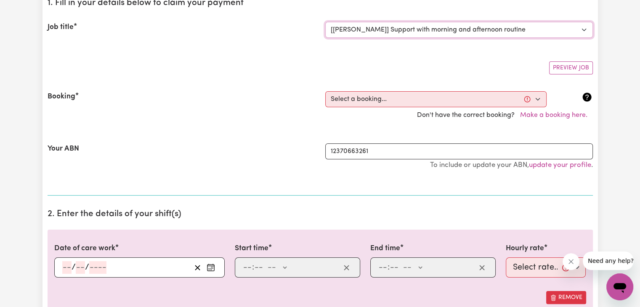
scroll to position [104, 0]
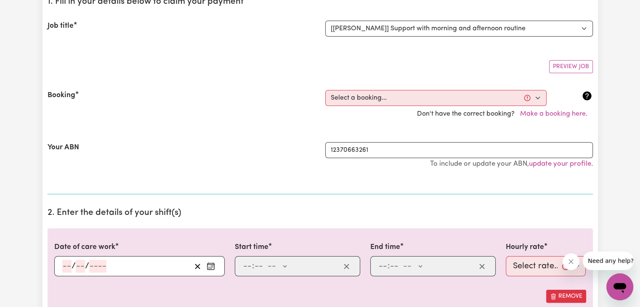
click at [364, 107] on div "Don't have the correct booking? Make a booking here." at bounding box center [321, 114] width 556 height 16
click at [355, 98] on select "Select a booking... [DATE] 03:30pm to 07:00pm (RECURRING) [DATE] 03:30pm to 07:…" at bounding box center [435, 98] width 221 height 16
select select "342621"
click at [325, 90] on select "Select a booking... [DATE] 03:30pm to 07:00pm (RECURRING) [DATE] 03:30pm to 07:…" at bounding box center [435, 98] width 221 height 16
type input "[DATE]"
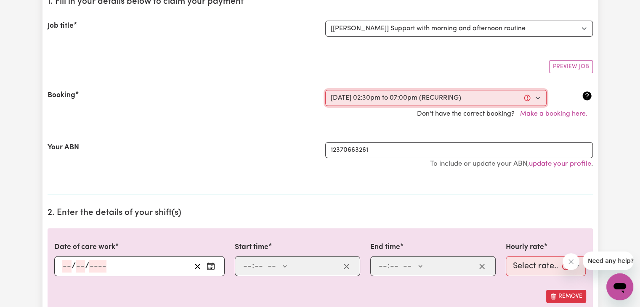
type input "25"
type input "8"
type input "2025"
type input "14:30"
type input "2"
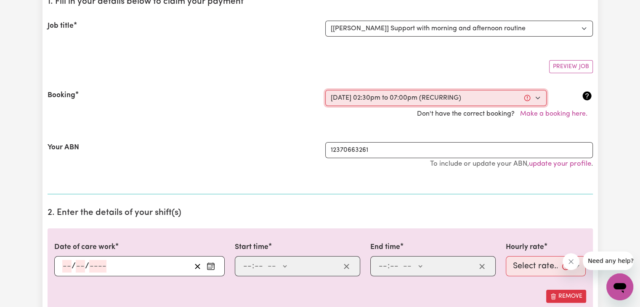
type input "30"
select select "pm"
type input "19:00"
type input "7"
type input "0"
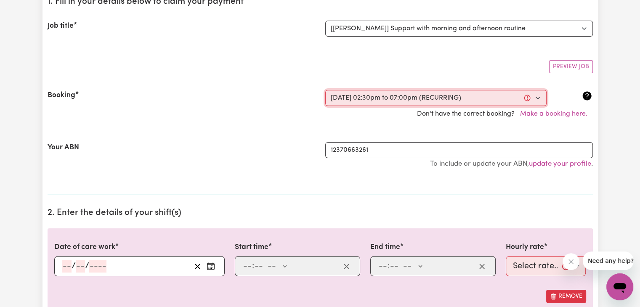
select select "pm"
select select "58.3-Weekday"
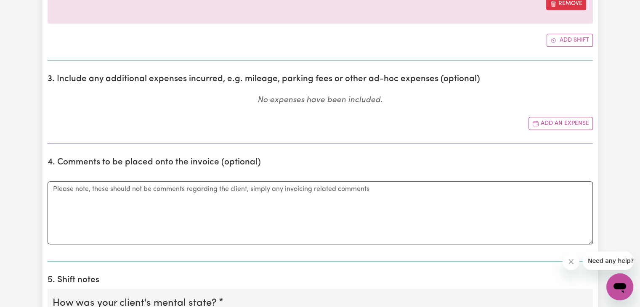
scroll to position [415, 0]
click at [572, 123] on button "Add an expense" at bounding box center [561, 122] width 64 height 13
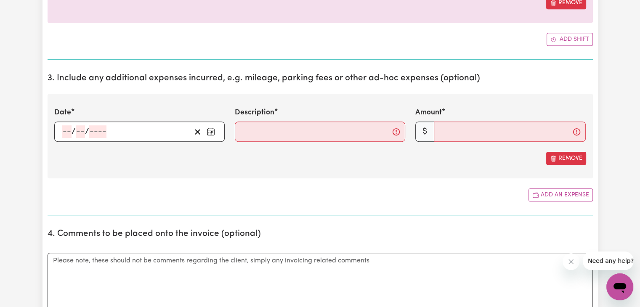
click at [216, 135] on button "Enter the date of expense" at bounding box center [210, 131] width 13 height 13
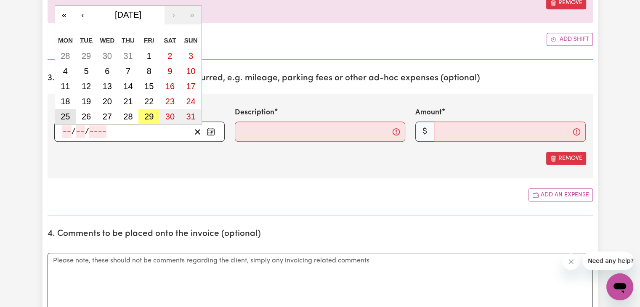
click at [67, 113] on abbr "25" at bounding box center [65, 116] width 9 height 9
type input "[DATE]"
type input "25"
type input "8"
type input "2025"
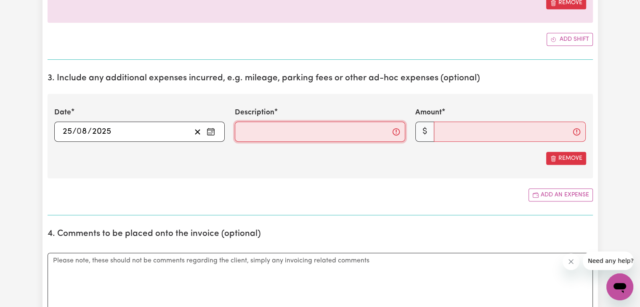
click at [305, 134] on input "Description" at bounding box center [320, 132] width 170 height 20
type input "Travel 24kms"
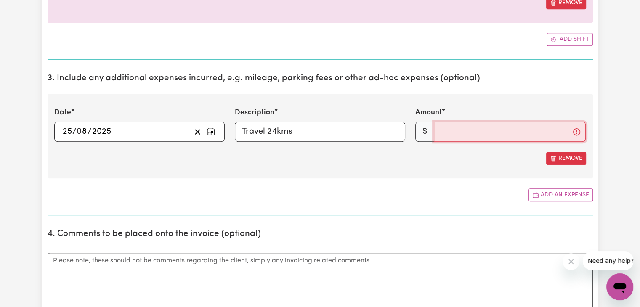
click at [466, 130] on input "Amount" at bounding box center [510, 132] width 152 height 20
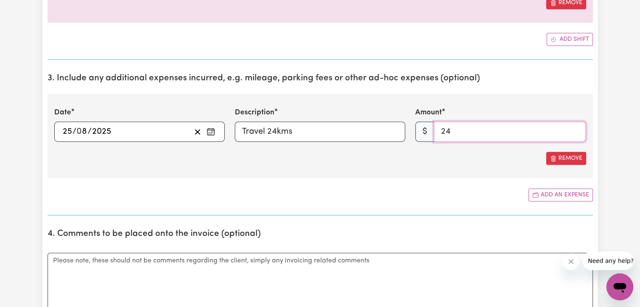
type input "24"
click at [416, 211] on section "3. Include any additional expenses incurred, e.g. mileage, parking fees or othe…" at bounding box center [321, 141] width 546 height 149
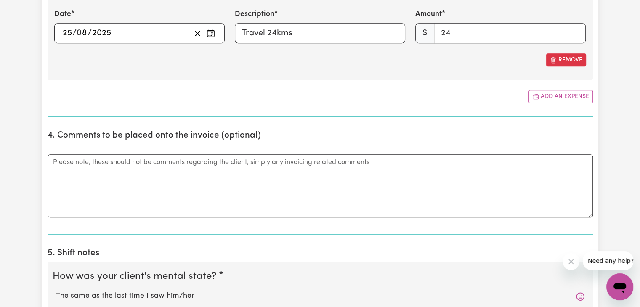
scroll to position [515, 0]
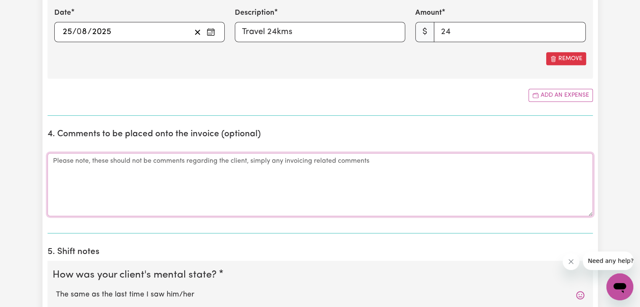
click at [327, 179] on textarea "Comments" at bounding box center [321, 184] width 546 height 63
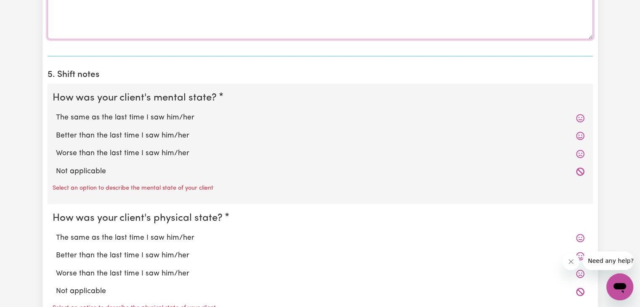
scroll to position [693, 0]
type textarea "Worked 2:30-7pm. 24kms"
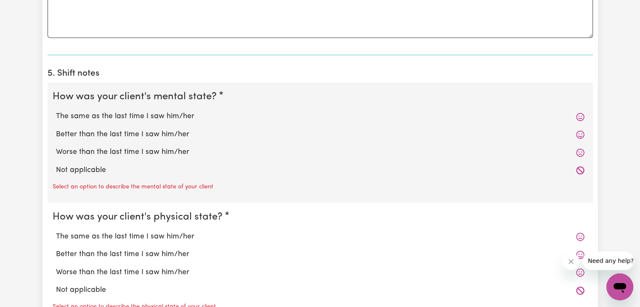
click at [114, 117] on label "The same as the last time I saw him/her" at bounding box center [320, 116] width 529 height 11
click at [56, 111] on input "The same as the last time I saw him/her" at bounding box center [56, 111] width 0 height 0
radio input "true"
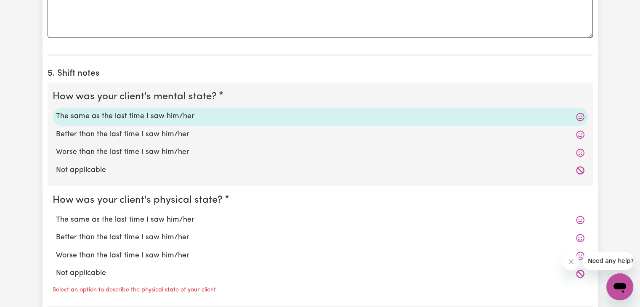
click at [125, 218] on label "The same as the last time I saw him/her" at bounding box center [320, 220] width 529 height 11
click at [56, 215] on input "The same as the last time I saw him/her" at bounding box center [56, 214] width 0 height 0
radio input "true"
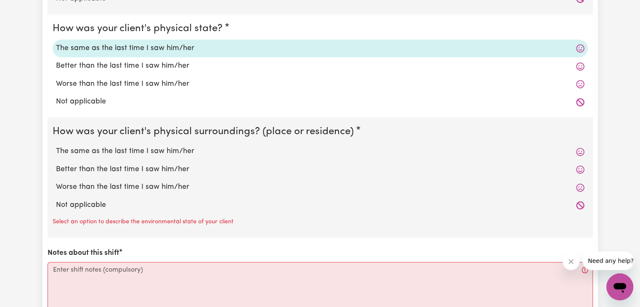
scroll to position [865, 0]
click at [112, 149] on label "The same as the last time I saw him/her" at bounding box center [320, 151] width 529 height 11
click at [56, 146] on input "The same as the last time I saw him/her" at bounding box center [56, 145] width 0 height 0
radio input "true"
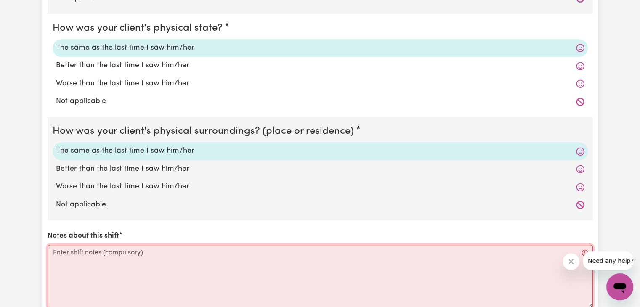
click at [95, 268] on textarea "Notes about this shift" at bounding box center [321, 276] width 546 height 63
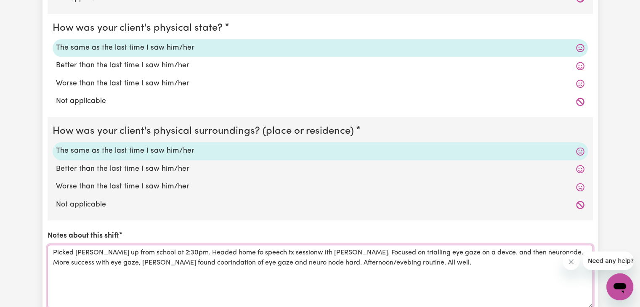
click at [228, 251] on textarea "Picked [PERSON_NAME] up from school at 2:30pm. Headed home fo speech tx session…" at bounding box center [321, 276] width 546 height 63
click at [285, 251] on textarea "Picked [PERSON_NAME] up from school at 2:30pm. Headed home for speech tx sessio…" at bounding box center [321, 276] width 546 height 63
click at [437, 250] on textarea "Picked [PERSON_NAME] up from school at 2:30pm. Headed home for speech tx sessio…" at bounding box center [321, 276] width 546 height 63
click at [493, 249] on textarea "Picked [PERSON_NAME] up from school at 2:30pm. Headed home for speech tx sessio…" at bounding box center [321, 276] width 546 height 63
click at [495, 249] on textarea "Picked [PERSON_NAME] up from school at 2:30pm. Headed home for speech tx sessio…" at bounding box center [321, 276] width 546 height 63
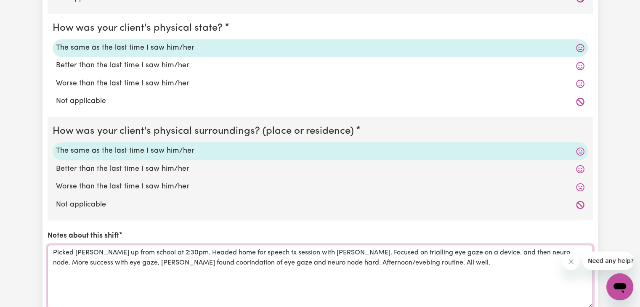
click at [66, 263] on textarea "Picked [PERSON_NAME] up from school at 2:30pm. Headed home for speech tx sessio…" at bounding box center [321, 276] width 546 height 63
click at [91, 259] on textarea "Picked [PERSON_NAME] up from school at 2:30pm. Headed home for speech tx sessio…" at bounding box center [321, 276] width 546 height 63
click at [315, 251] on textarea "Picked [PERSON_NAME] up from school at 2:30pm. Headed home for speech tx sessio…" at bounding box center [321, 276] width 546 height 63
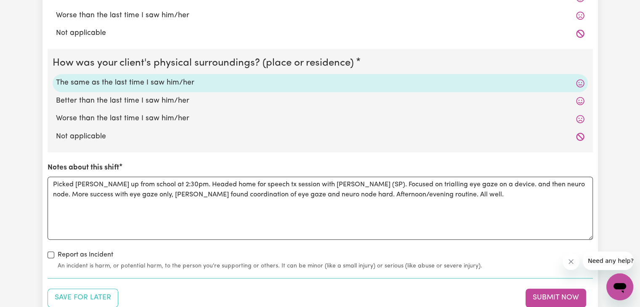
scroll to position [934, 0]
click at [464, 183] on textarea "Picked [PERSON_NAME] up from school at 2:30pm. Headed home for speech tx sessio…" at bounding box center [321, 207] width 546 height 63
click at [508, 182] on textarea "Picked [PERSON_NAME] up from school at 2:30pm. Headed home for speech tx sessio…" at bounding box center [321, 207] width 546 height 63
click at [465, 195] on textarea "Picked [PERSON_NAME] up from school at 2:30pm. Headed home for speech tx sessio…" at bounding box center [321, 207] width 546 height 63
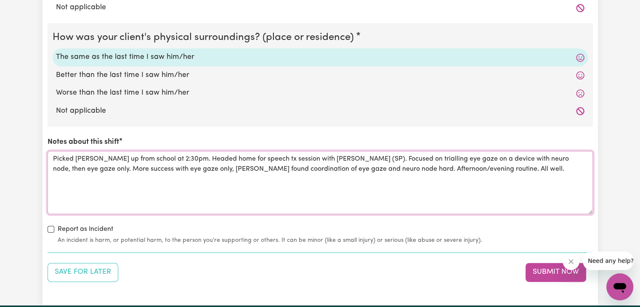
scroll to position [960, 0]
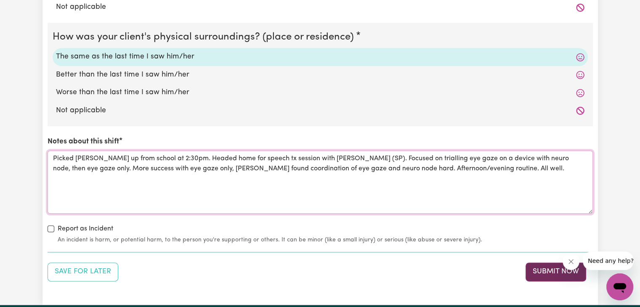
type textarea "Picked [PERSON_NAME] up from school at 2:30pm. Headed home for speech tx sessio…"
click at [549, 273] on button "Submit Now" at bounding box center [556, 272] width 61 height 19
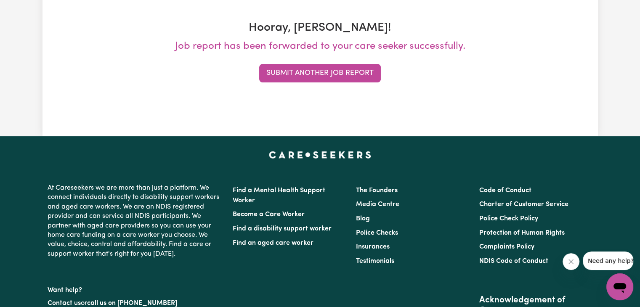
scroll to position [0, 0]
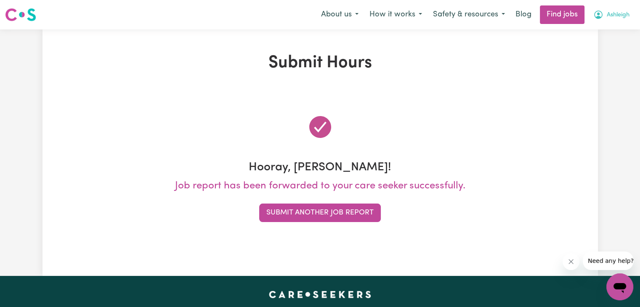
click at [616, 16] on span "Ashleigh" at bounding box center [618, 15] width 23 height 9
click at [601, 29] on link "My Account" at bounding box center [601, 33] width 67 height 16
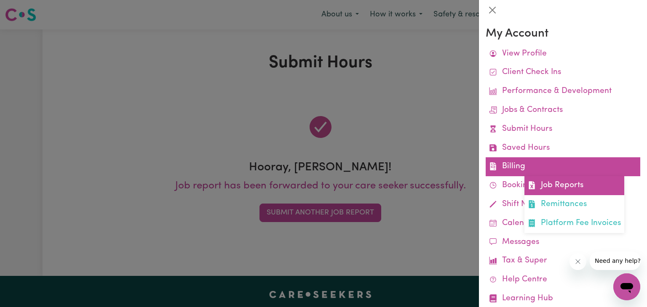
click at [546, 190] on link "Job Reports" at bounding box center [574, 185] width 100 height 19
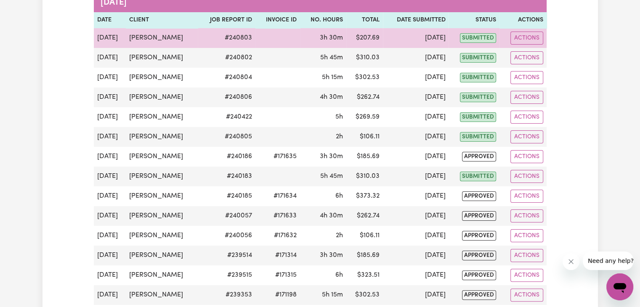
scroll to position [141, 0]
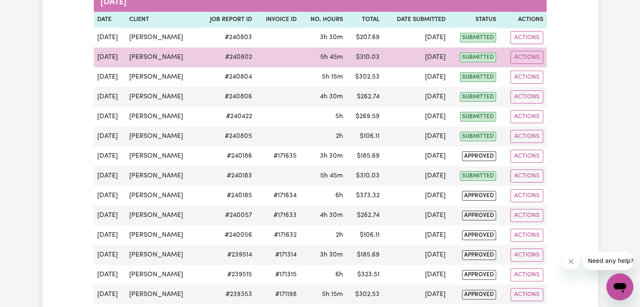
scroll to position [0, 0]
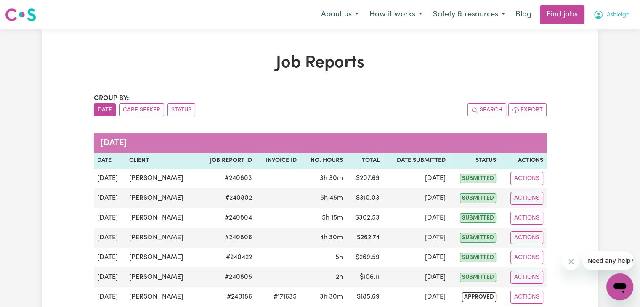
click at [607, 16] on span "Ashleigh" at bounding box center [618, 15] width 23 height 9
click at [593, 29] on link "My Account" at bounding box center [601, 33] width 67 height 16
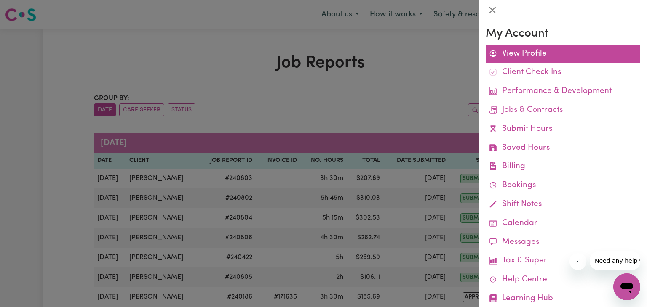
click at [521, 58] on link "View Profile" at bounding box center [562, 54] width 154 height 19
